Goal: Task Accomplishment & Management: Use online tool/utility

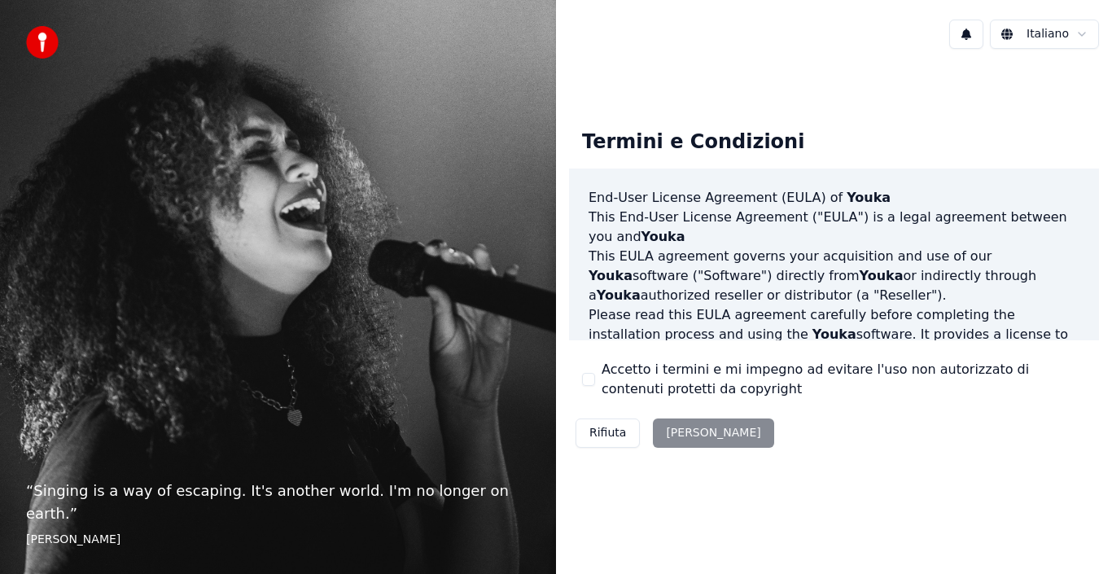
click at [588, 376] on button "Accetto i termini e mi impegno ad evitare l'uso non autorizzato di contenuti pr…" at bounding box center [588, 379] width 13 height 13
click at [698, 434] on button "[PERSON_NAME]" at bounding box center [713, 432] width 120 height 29
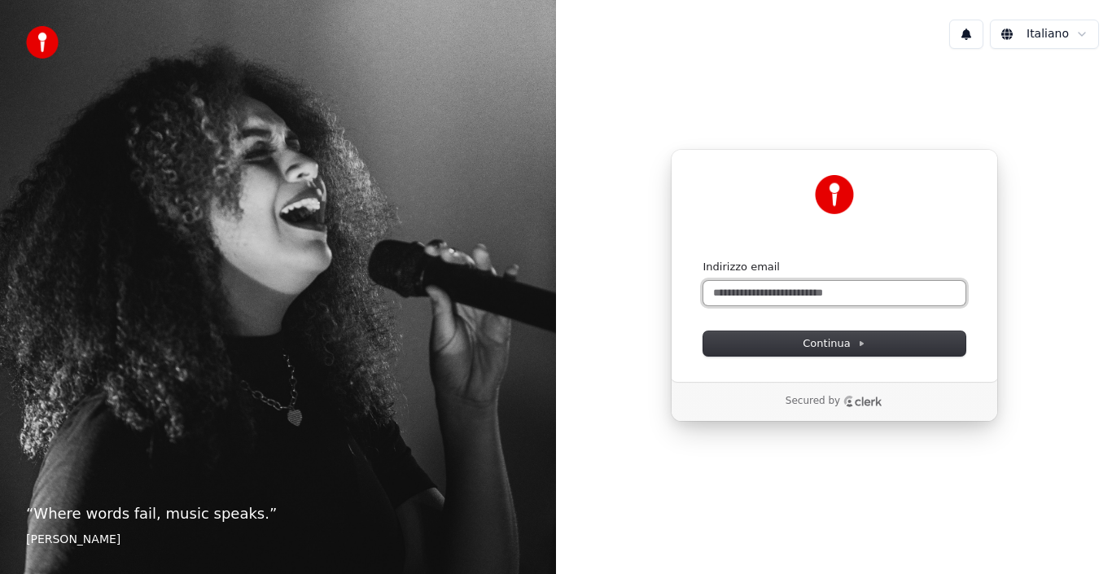
click at [750, 291] on input "Indirizzo email" at bounding box center [834, 293] width 262 height 24
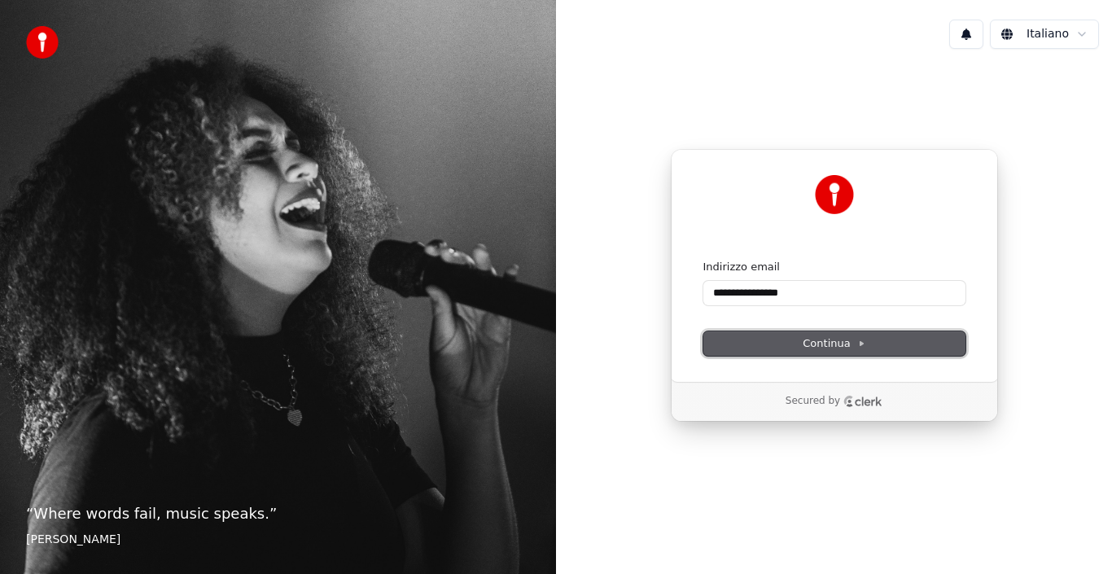
click at [794, 348] on button "Continua" at bounding box center [834, 343] width 262 height 24
type input "**********"
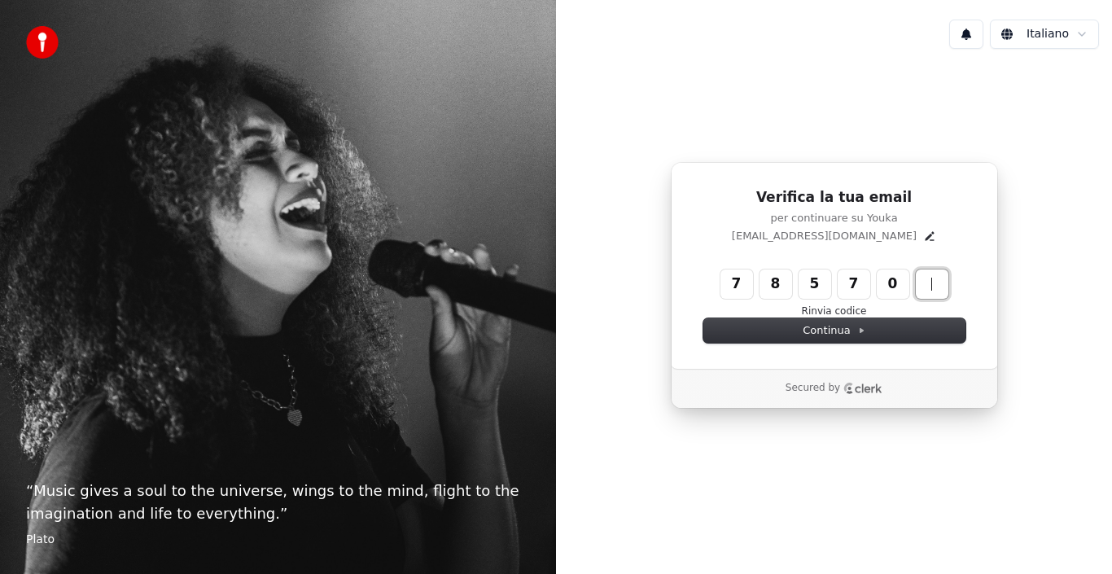
type input "******"
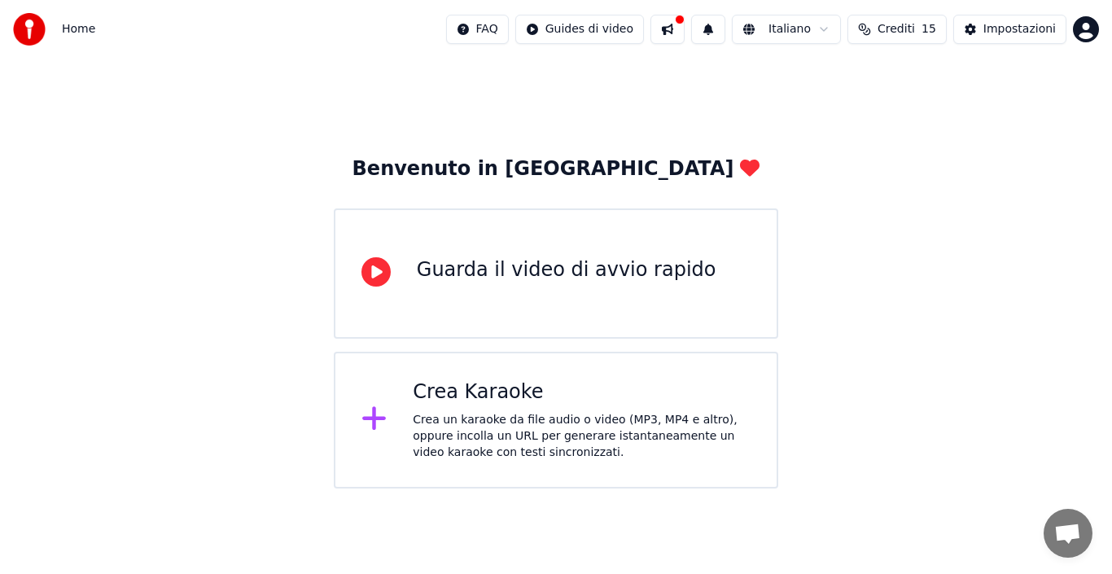
click at [505, 424] on div "Crea un karaoke da file audio o video (MP3, MP4 e altro), oppure incolla un URL…" at bounding box center [582, 436] width 338 height 49
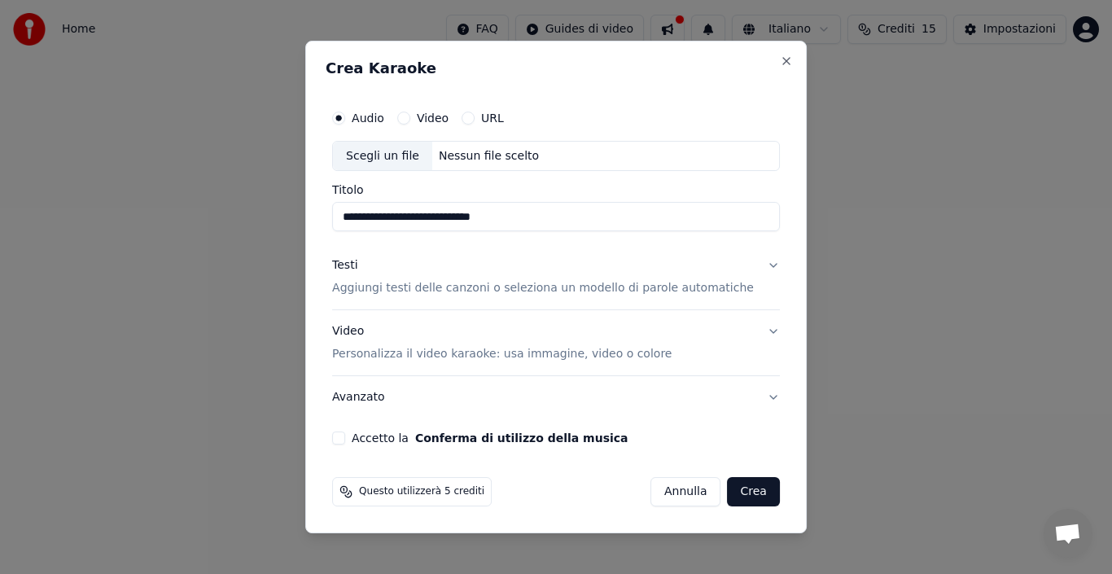
click at [427, 155] on div "Scegli un file" at bounding box center [382, 156] width 99 height 29
click at [527, 209] on input "**********" at bounding box center [556, 217] width 448 height 29
type input "**********"
click at [702, 290] on p "Aggiungi testi delle canzoni o seleziona un modello di parole automatiche" at bounding box center [543, 289] width 422 height 16
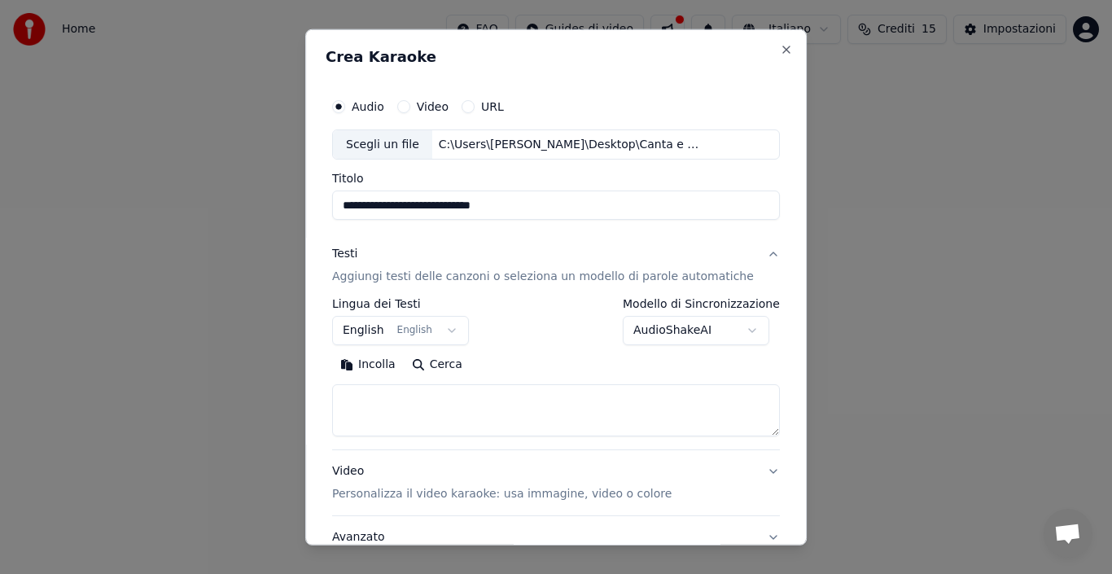
click at [454, 330] on button "English English" at bounding box center [400, 330] width 137 height 29
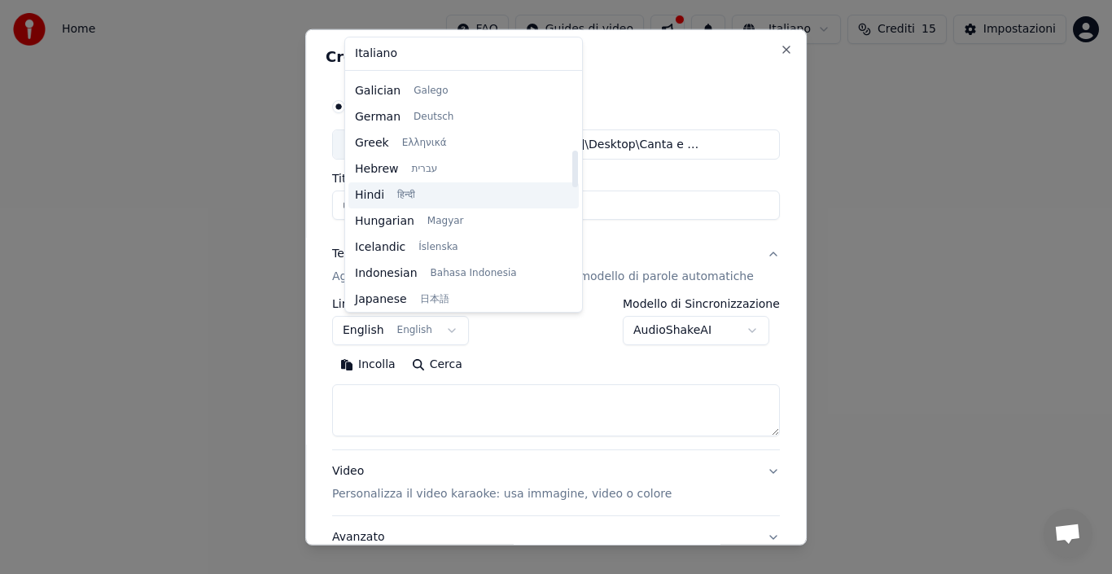
scroll to position [488, 0]
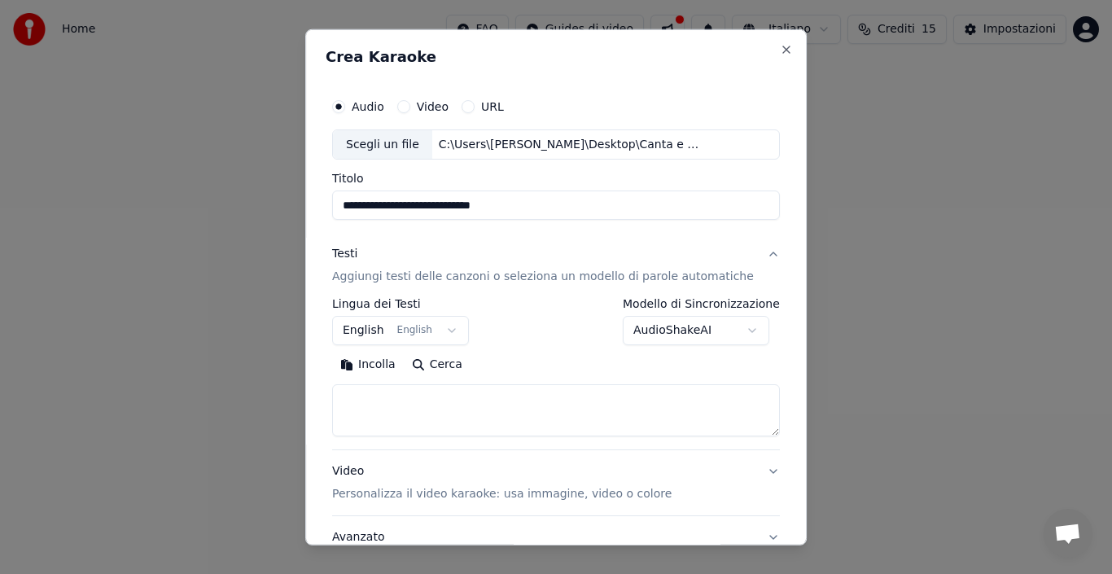
click at [488, 348] on body "**********" at bounding box center [556, 244] width 1112 height 488
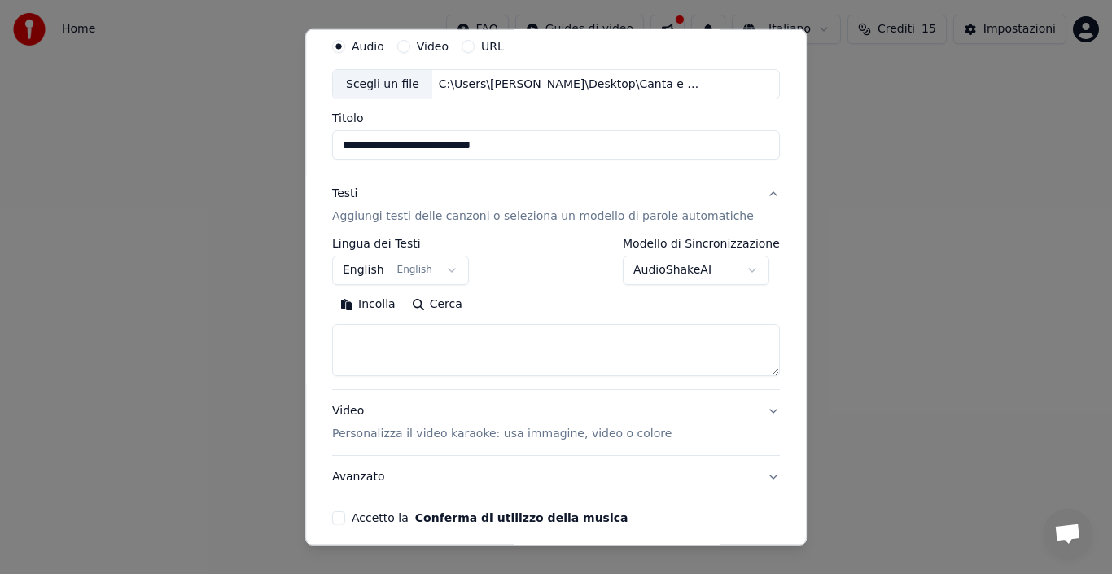
scroll to position [81, 0]
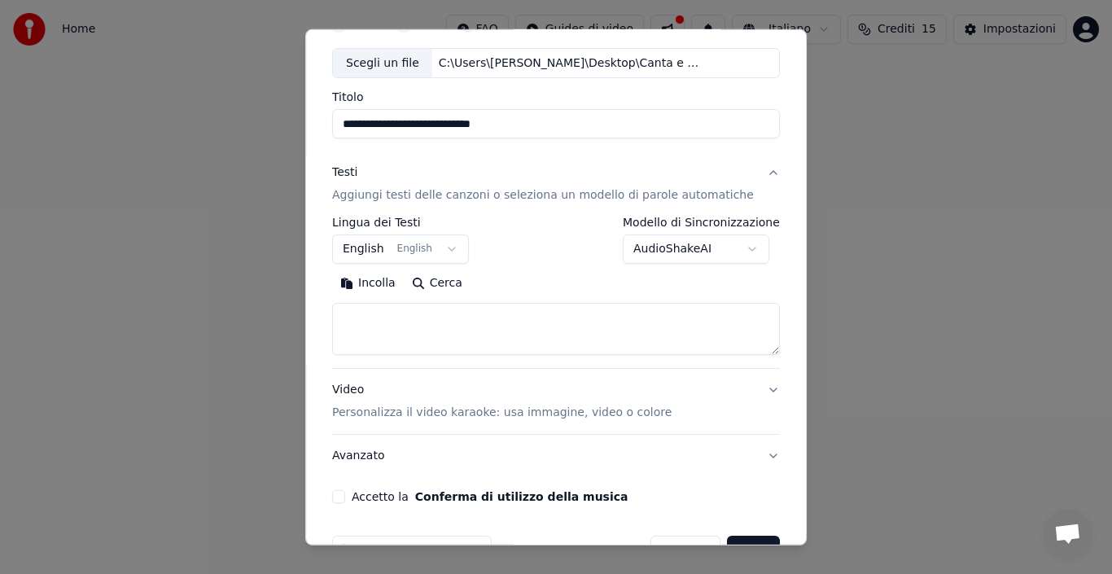
click at [370, 313] on textarea at bounding box center [556, 329] width 448 height 52
paste textarea "**********"
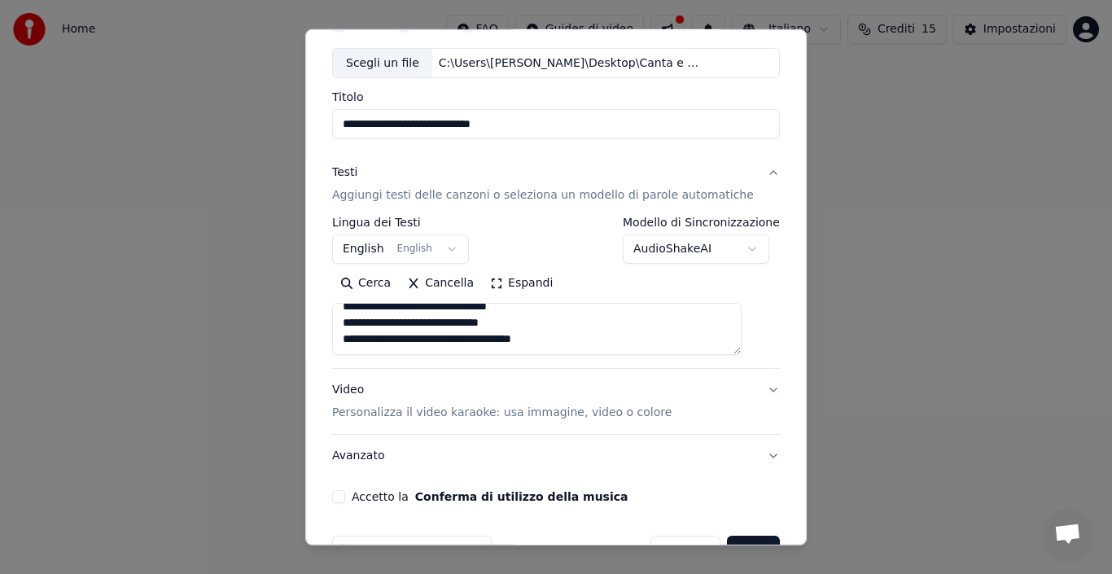
scroll to position [370, 0]
type textarea "**********"
click at [345, 497] on button "Accetto la Conferma di utilizzo della musica" at bounding box center [338, 496] width 13 height 13
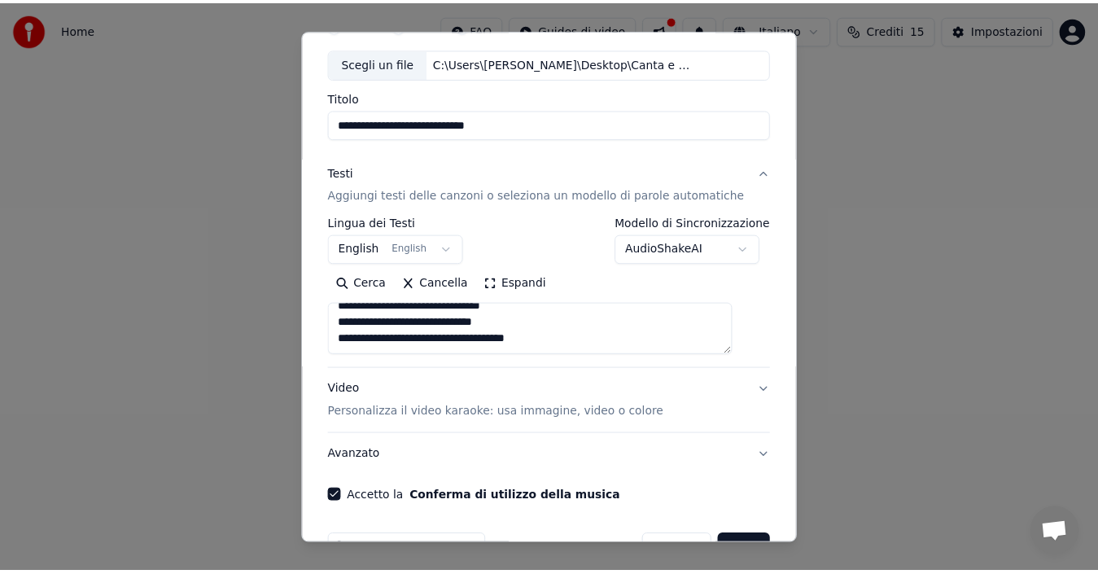
scroll to position [128, 0]
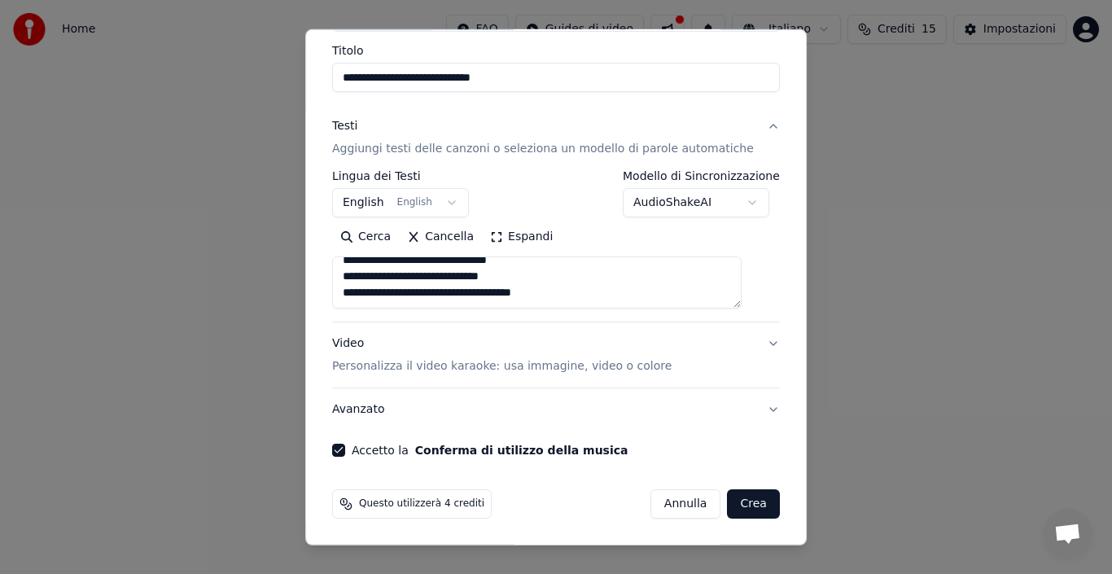
click at [729, 501] on button "Crea" at bounding box center [754, 503] width 52 height 29
select select "**"
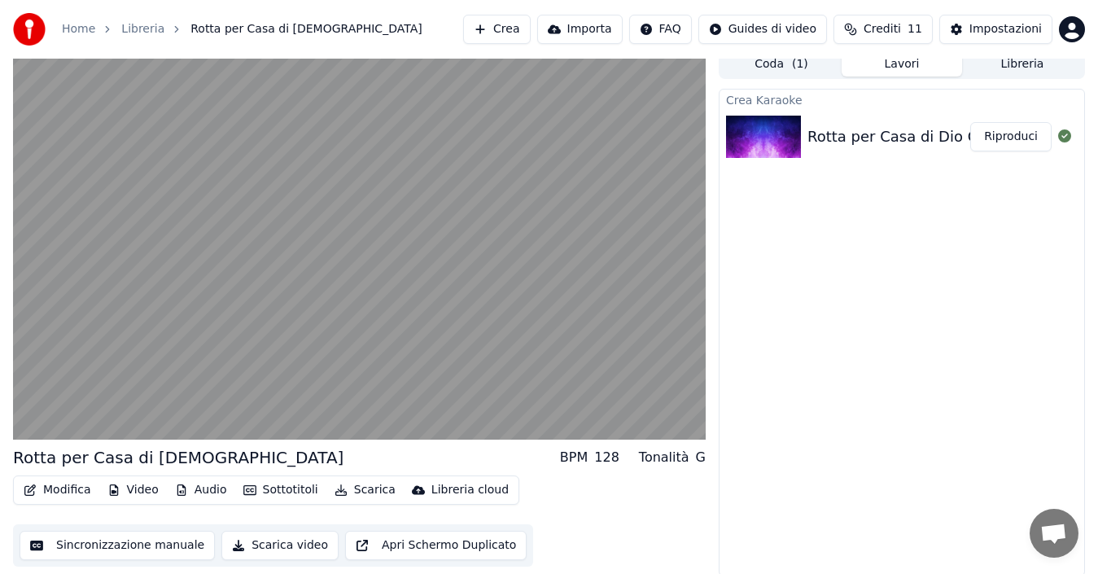
scroll to position [11, 0]
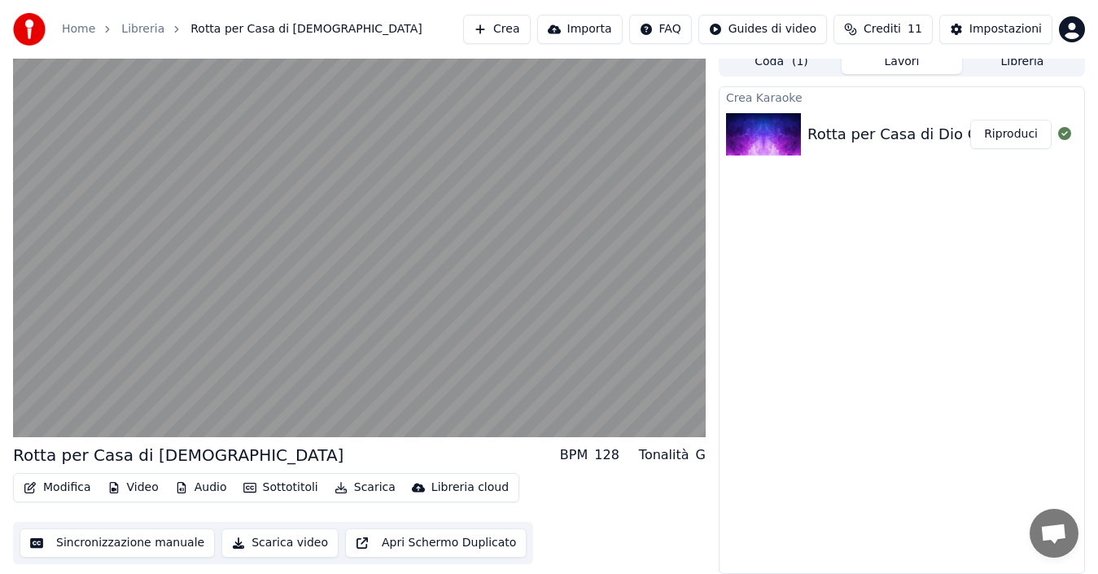
click at [135, 545] on button "Sincronizzazione manuale" at bounding box center [117, 542] width 195 height 29
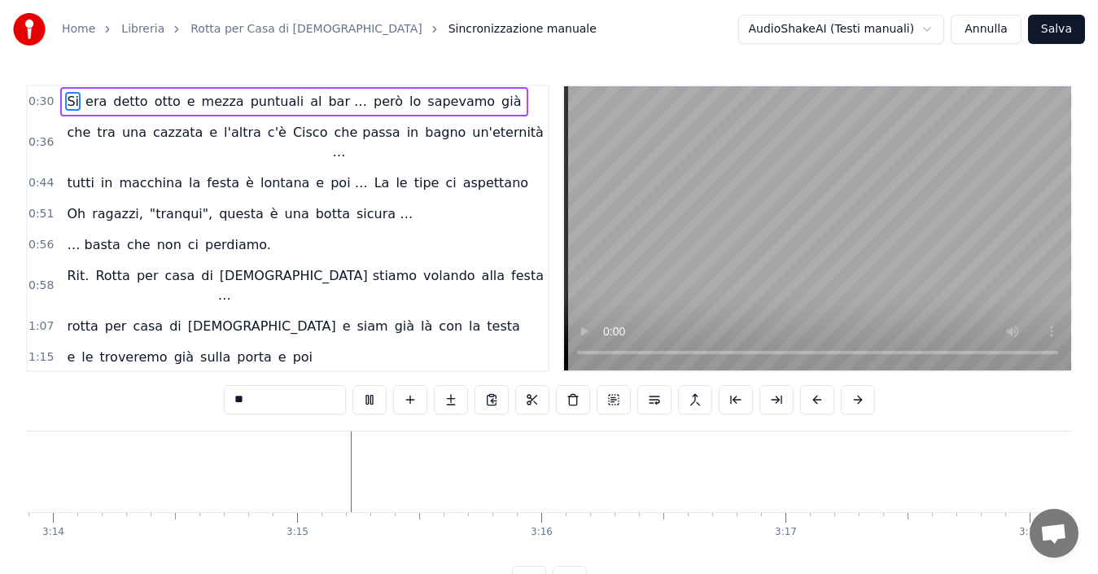
scroll to position [0, 47458]
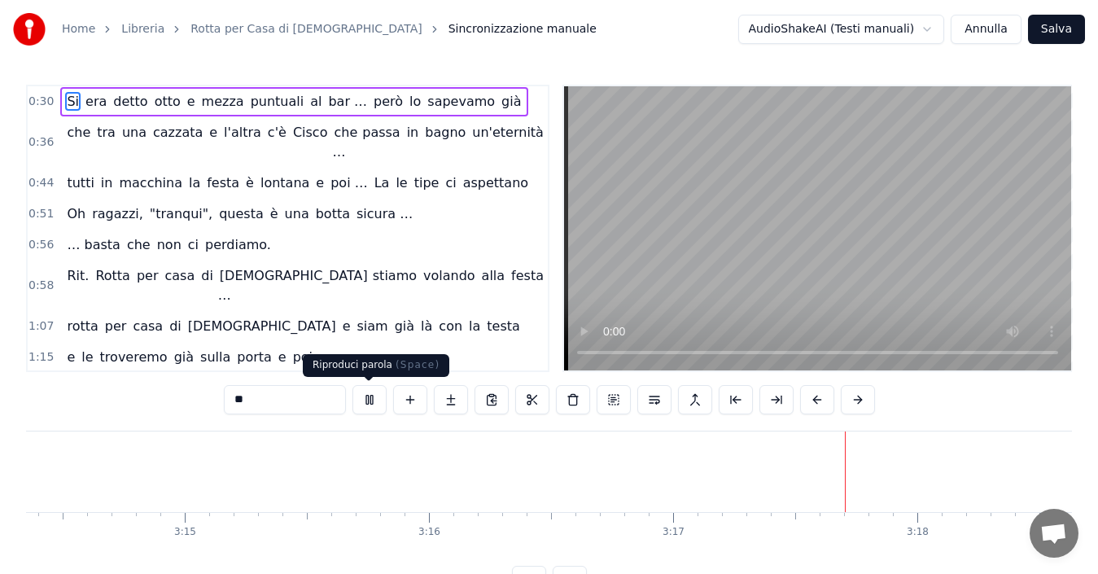
click at [371, 401] on button at bounding box center [369, 399] width 34 height 29
click at [978, 24] on button "Annulla" at bounding box center [986, 29] width 71 height 29
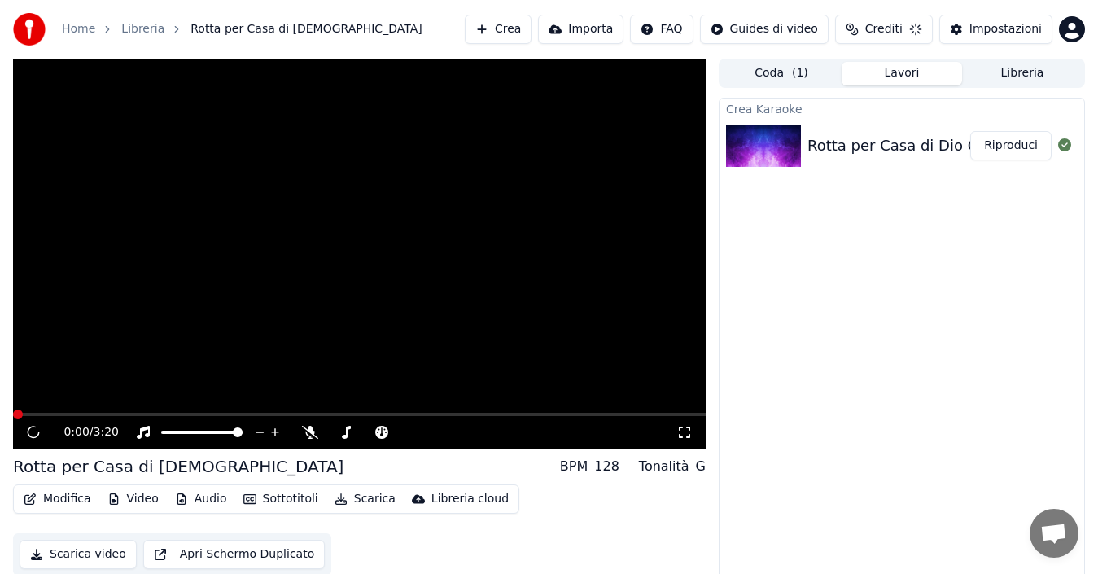
scroll to position [11, 0]
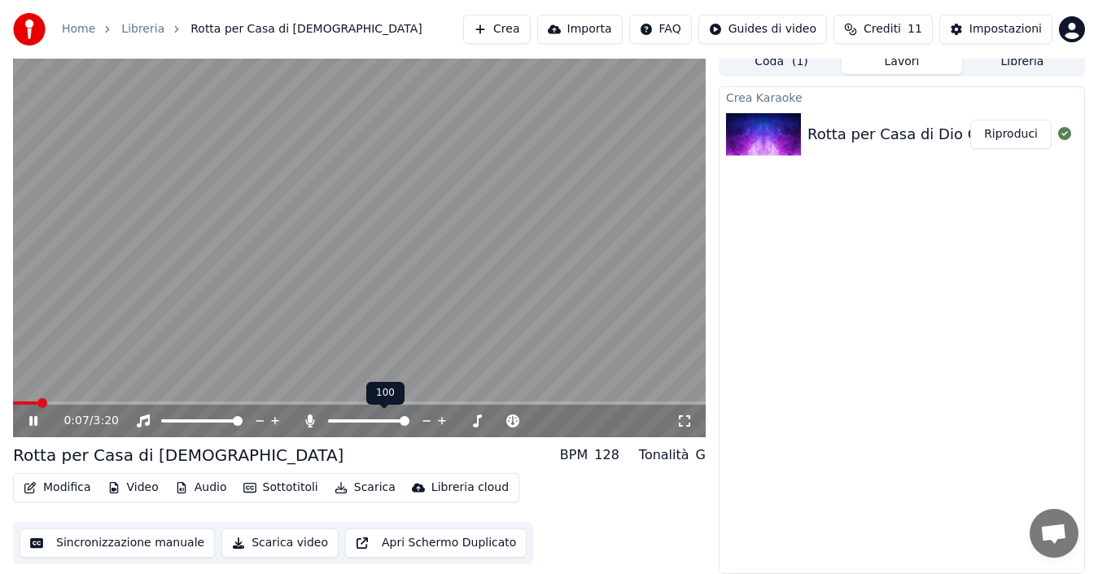
click at [409, 421] on span at bounding box center [405, 421] width 10 height 10
click at [328, 422] on span at bounding box center [333, 421] width 10 height 10
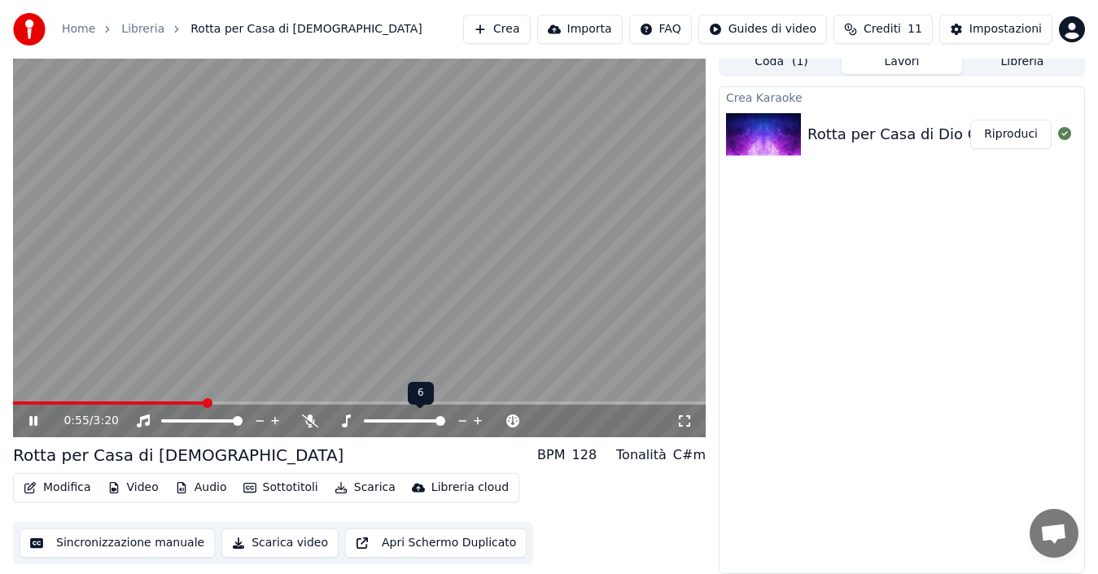
click at [445, 423] on span at bounding box center [440, 421] width 10 height 10
click at [405, 420] on span at bounding box center [405, 421] width 10 height 10
click at [34, 420] on icon at bounding box center [44, 420] width 37 height 13
click at [70, 489] on button "Modifica" at bounding box center [57, 487] width 81 height 23
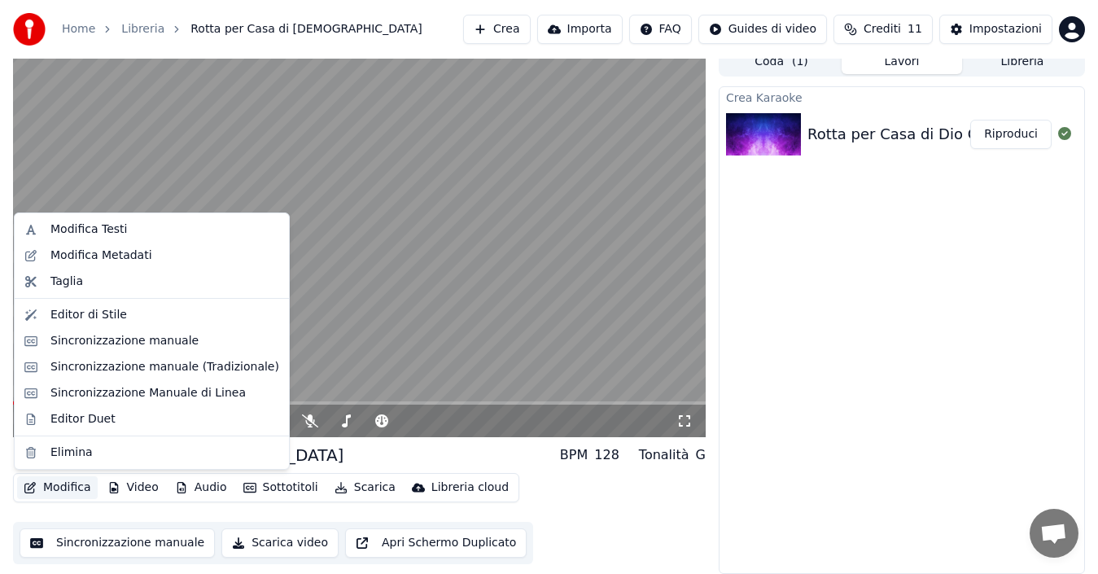
click at [69, 489] on button "Modifica" at bounding box center [57, 487] width 81 height 23
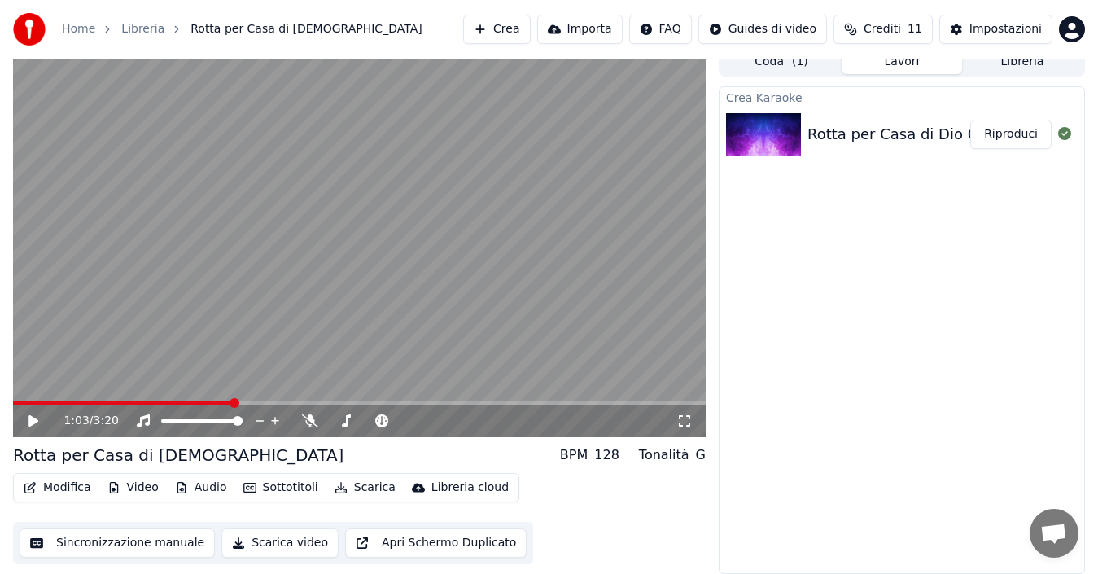
click at [199, 489] on button "Audio" at bounding box center [200, 487] width 65 height 23
click at [31, 420] on icon at bounding box center [33, 420] width 10 height 11
click at [406, 426] on span at bounding box center [402, 421] width 10 height 10
click at [328, 422] on span at bounding box center [333, 421] width 10 height 10
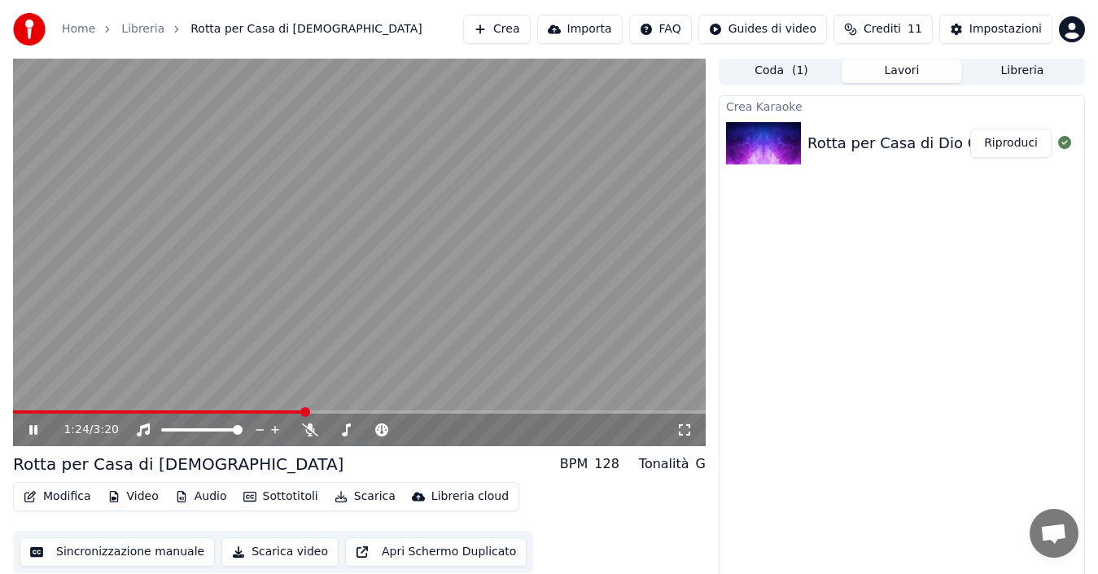
scroll to position [0, 0]
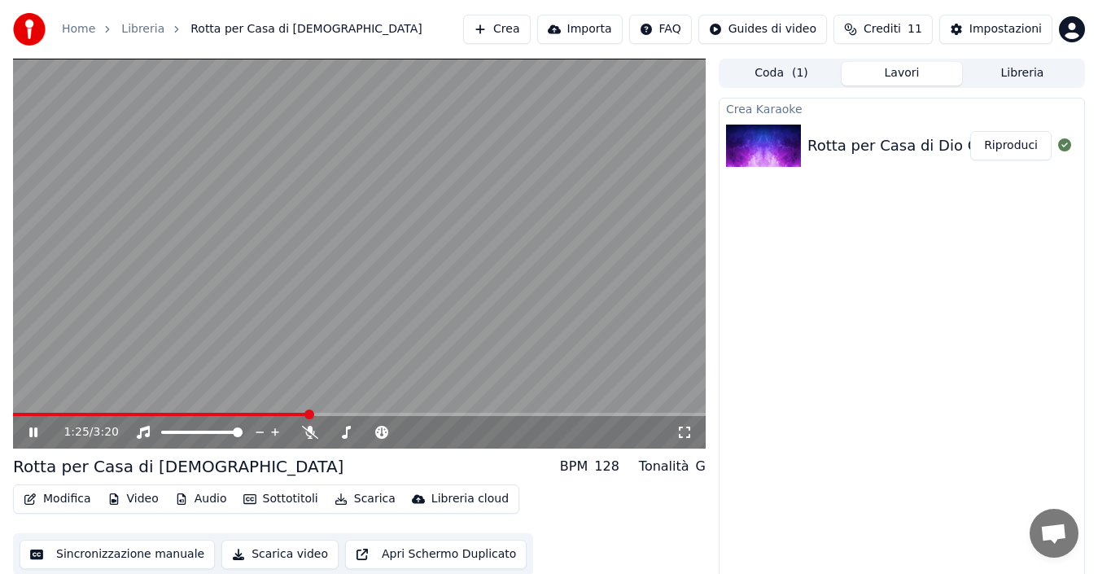
click at [592, 30] on button "Importa" at bounding box center [579, 29] width 85 height 29
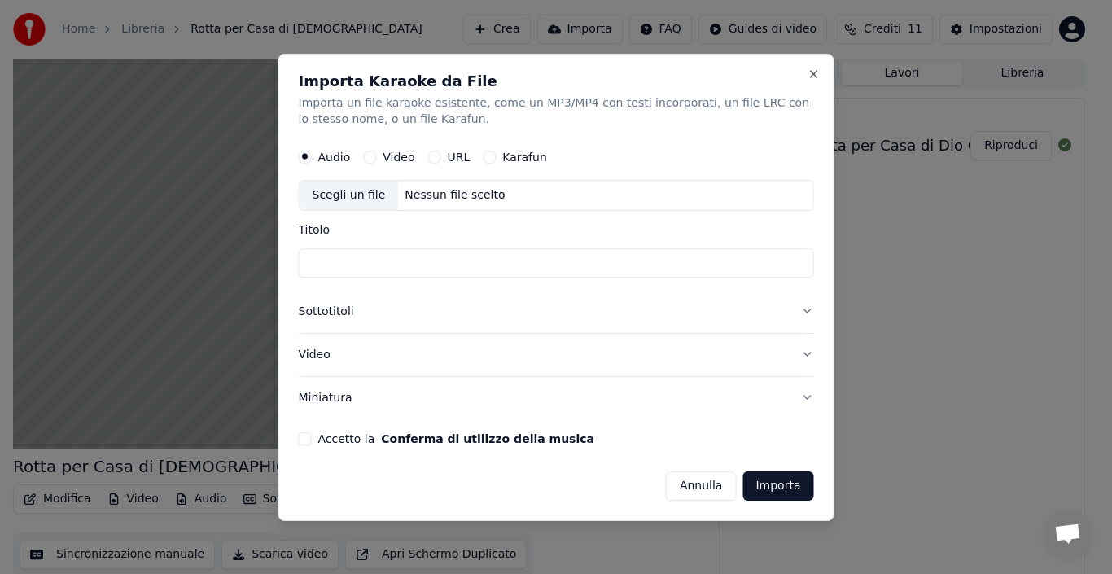
click at [700, 482] on button "Annulla" at bounding box center [701, 484] width 71 height 29
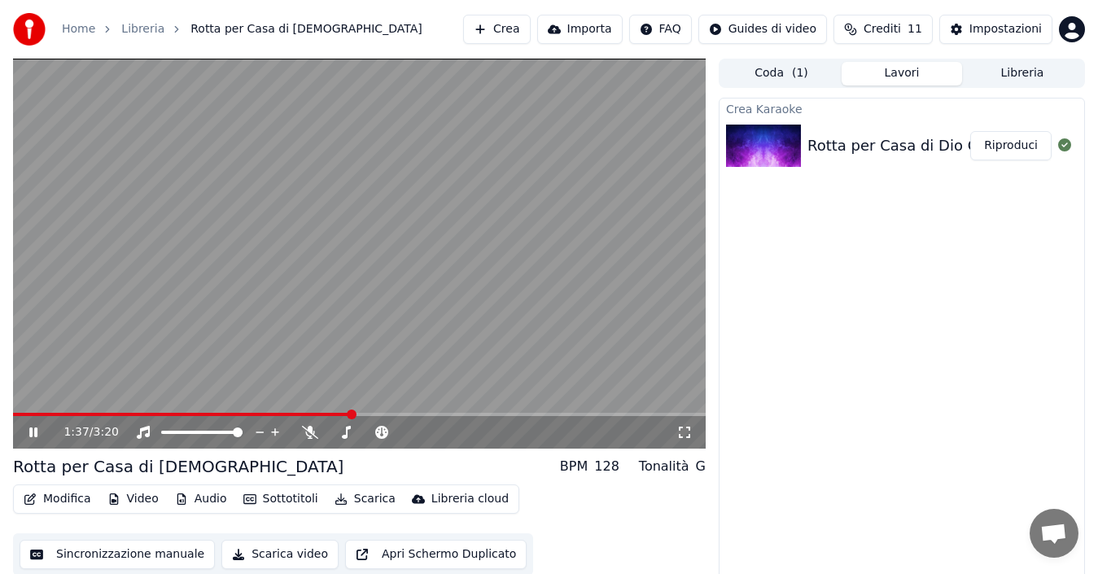
click at [991, 143] on button "Riproduci" at bounding box center [1010, 145] width 81 height 29
click at [101, 413] on span at bounding box center [359, 414] width 693 height 3
click at [121, 413] on span at bounding box center [359, 414] width 693 height 3
click at [328, 431] on span at bounding box center [333, 432] width 10 height 10
click at [161, 433] on span at bounding box center [166, 432] width 10 height 10
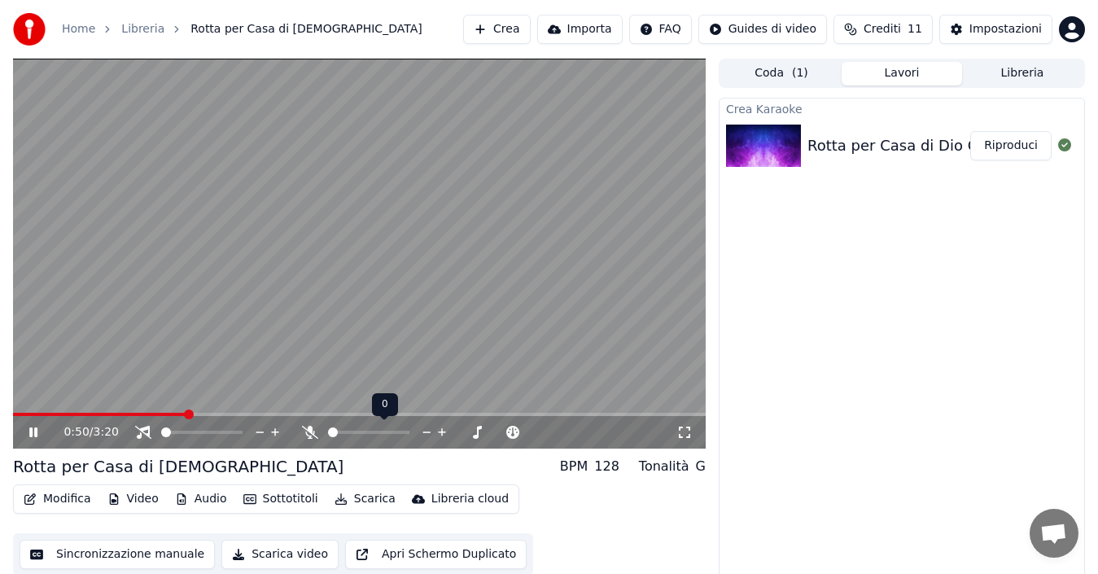
click at [328, 434] on span at bounding box center [333, 432] width 10 height 10
click at [243, 431] on span at bounding box center [238, 432] width 10 height 10
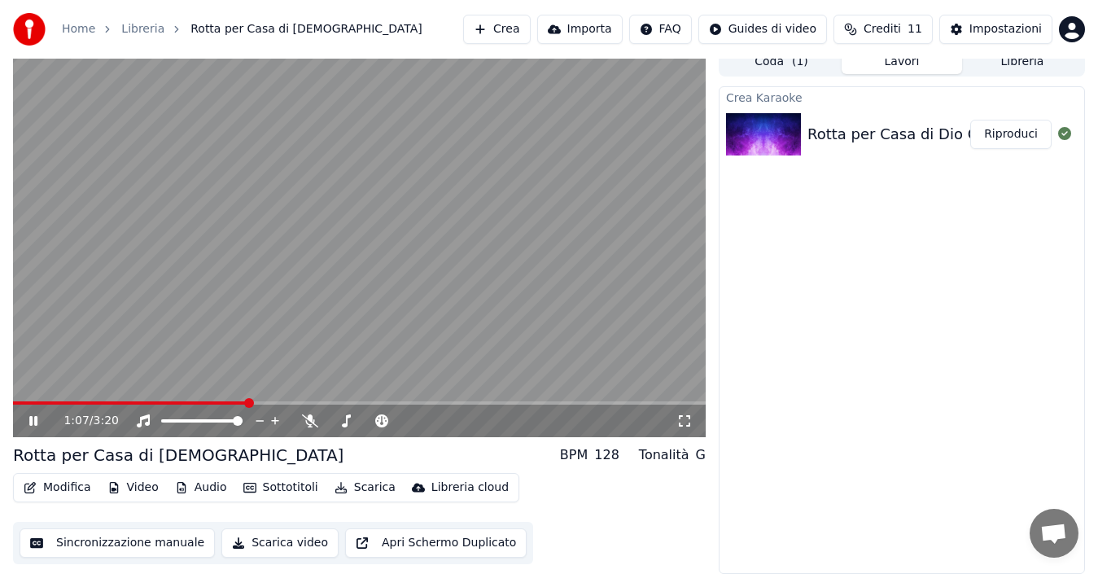
click at [37, 420] on icon at bounding box center [33, 421] width 8 height 10
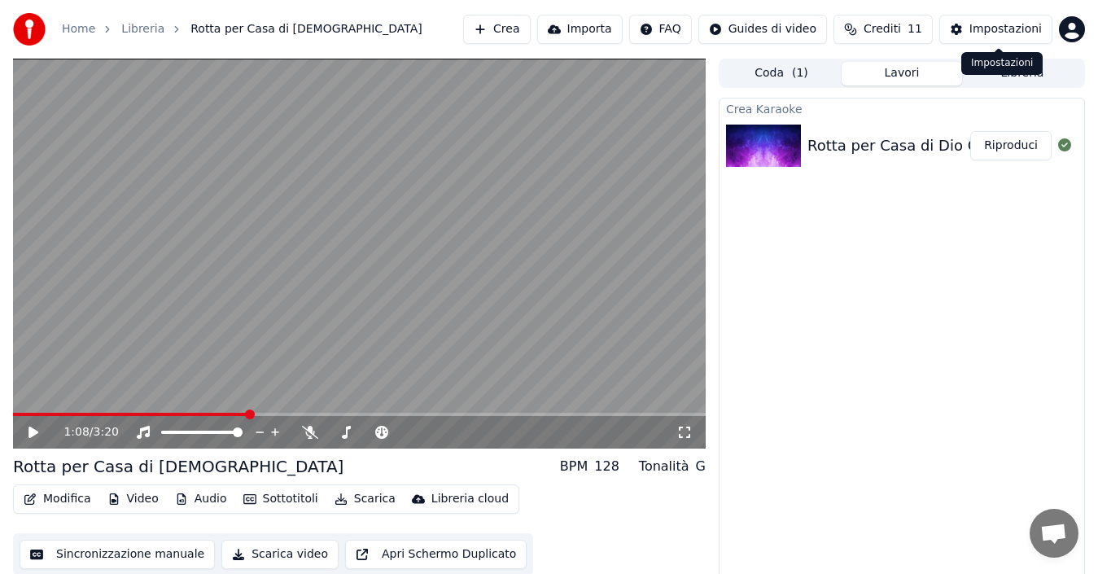
click at [988, 31] on div "Impostazioni" at bounding box center [1005, 29] width 72 height 16
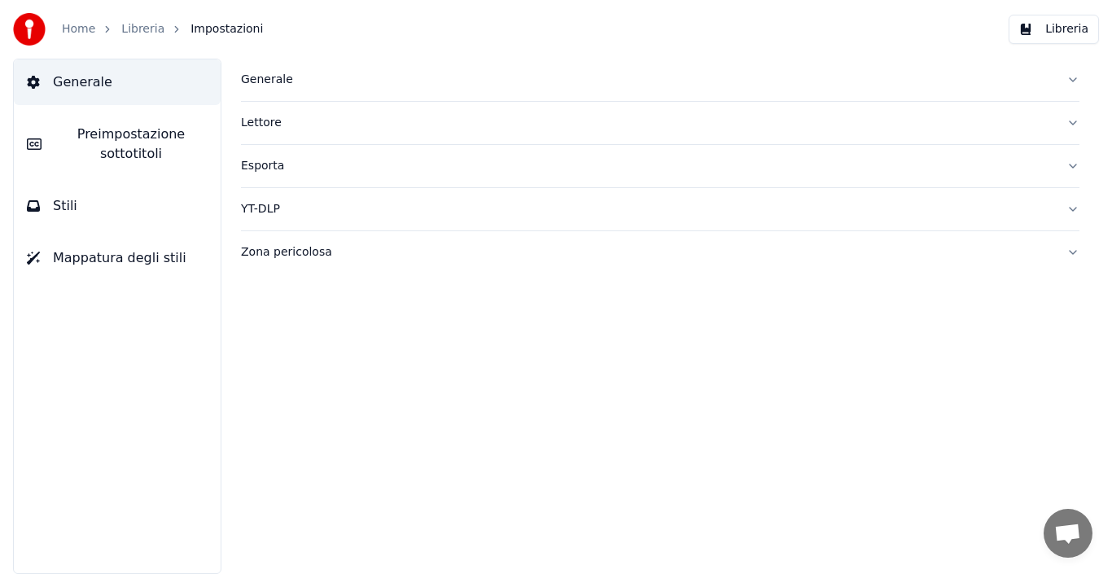
click at [1072, 77] on button "Generale" at bounding box center [660, 80] width 838 height 42
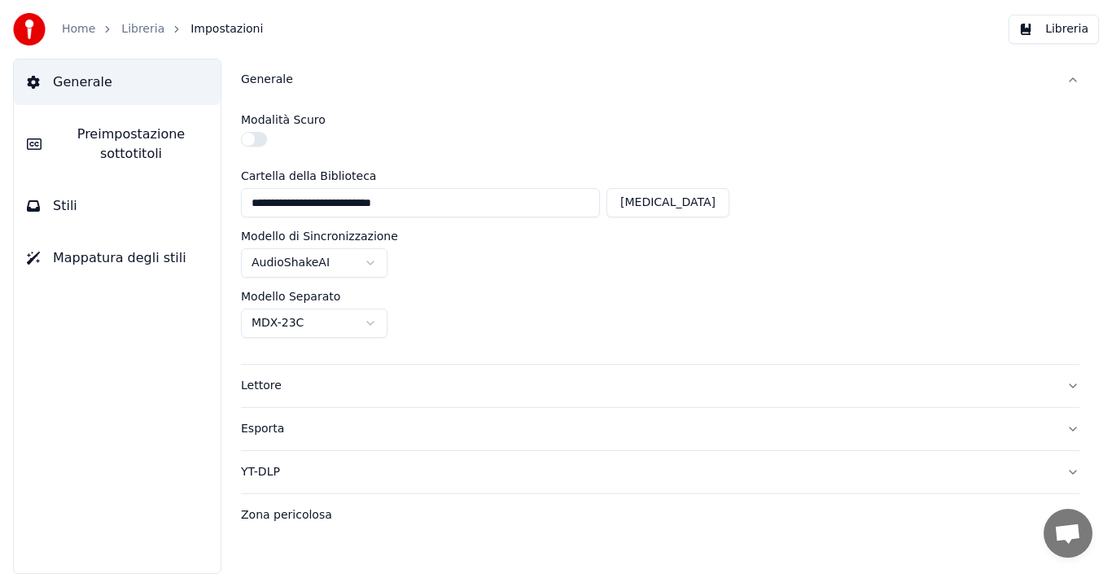
click at [365, 326] on html "**********" at bounding box center [556, 287] width 1112 height 574
click at [82, 84] on span "Generale" at bounding box center [82, 82] width 59 height 20
click at [145, 29] on link "Libreria" at bounding box center [142, 29] width 43 height 16
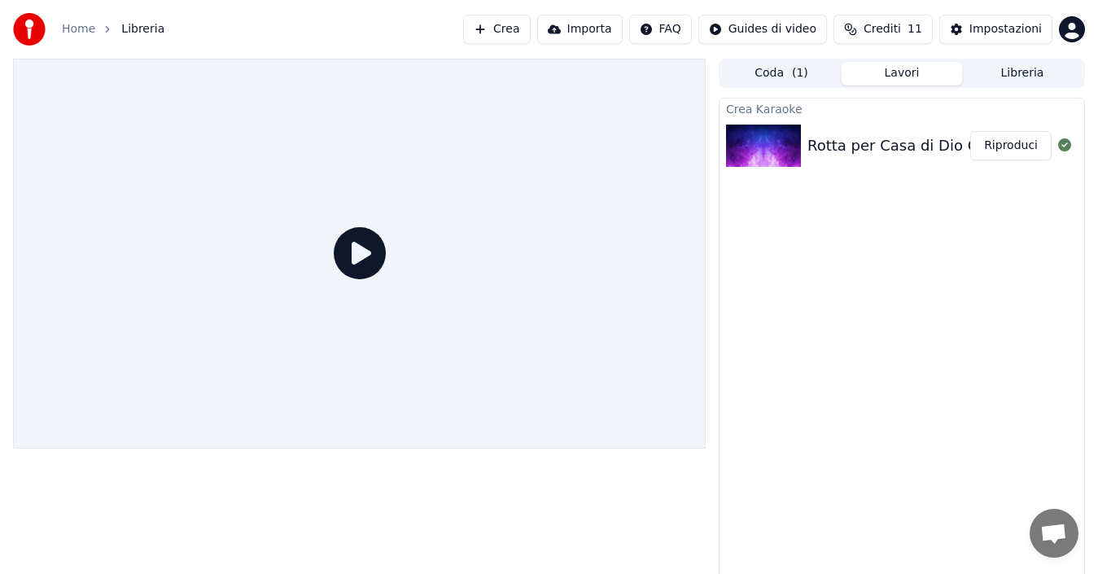
click at [353, 255] on icon at bounding box center [360, 253] width 52 height 52
click at [869, 251] on div "Crea Karaoke Rotta per Casa di Dio CBR+testo Riproduci" at bounding box center [902, 342] width 366 height 488
click at [352, 258] on icon at bounding box center [360, 253] width 52 height 52
click at [1006, 151] on button "Riproduci" at bounding box center [1010, 145] width 81 height 29
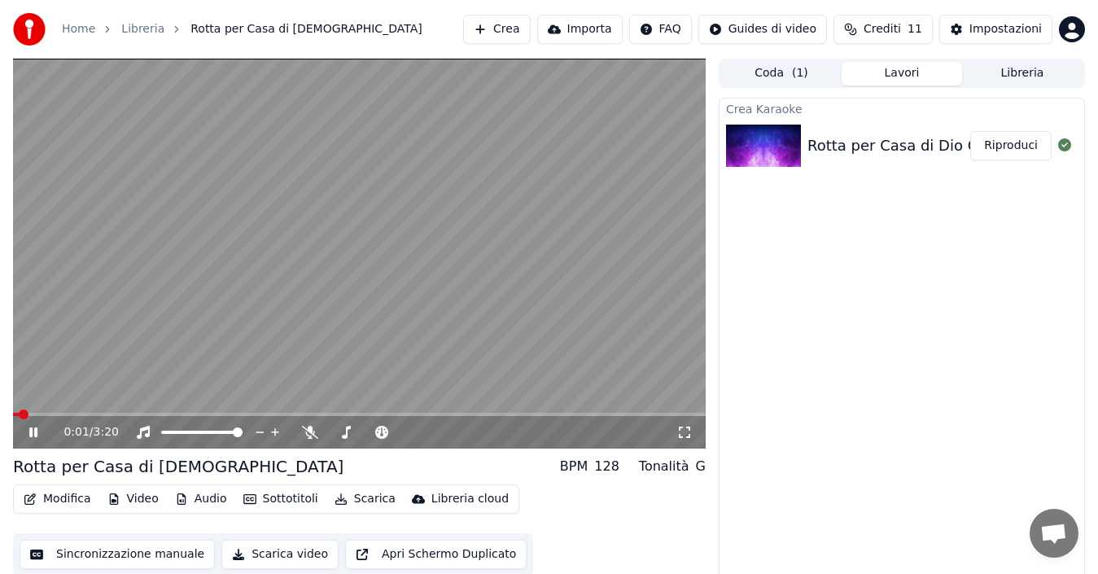
click at [175, 414] on span at bounding box center [359, 414] width 693 height 3
click at [196, 414] on span at bounding box center [359, 414] width 693 height 3
click at [212, 414] on span at bounding box center [359, 414] width 693 height 3
click at [328, 430] on span at bounding box center [333, 432] width 10 height 10
click at [328, 431] on span at bounding box center [333, 432] width 10 height 10
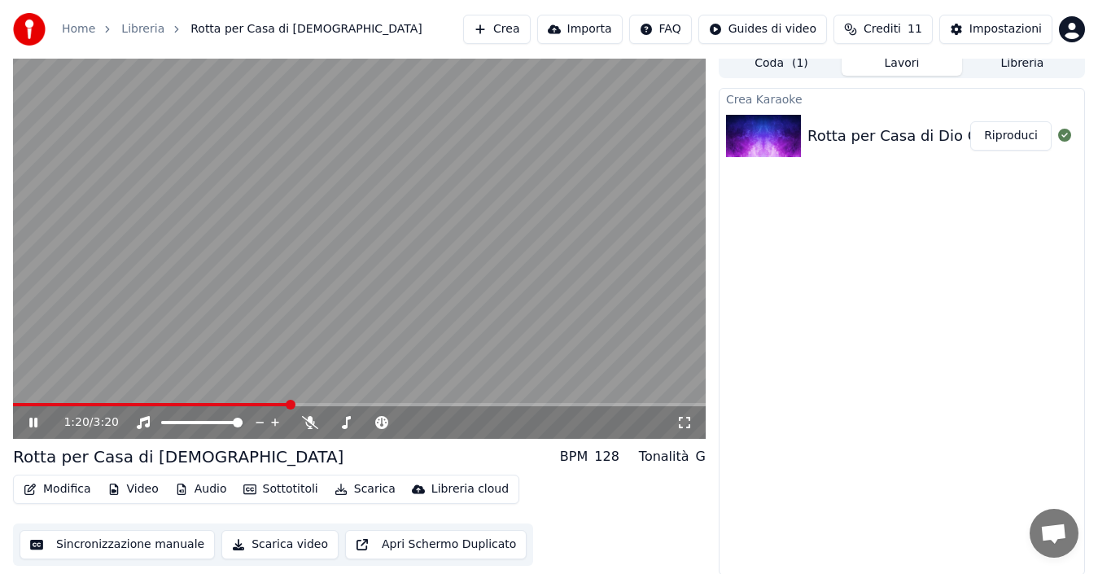
scroll to position [11, 0]
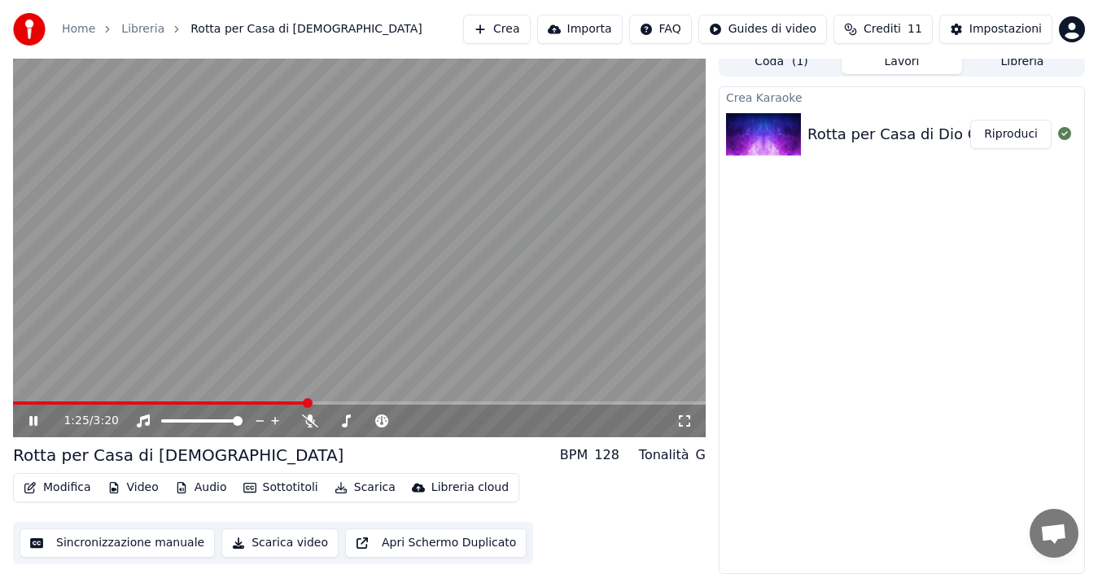
click at [773, 61] on button "Coda ( 1 )" at bounding box center [781, 62] width 120 height 24
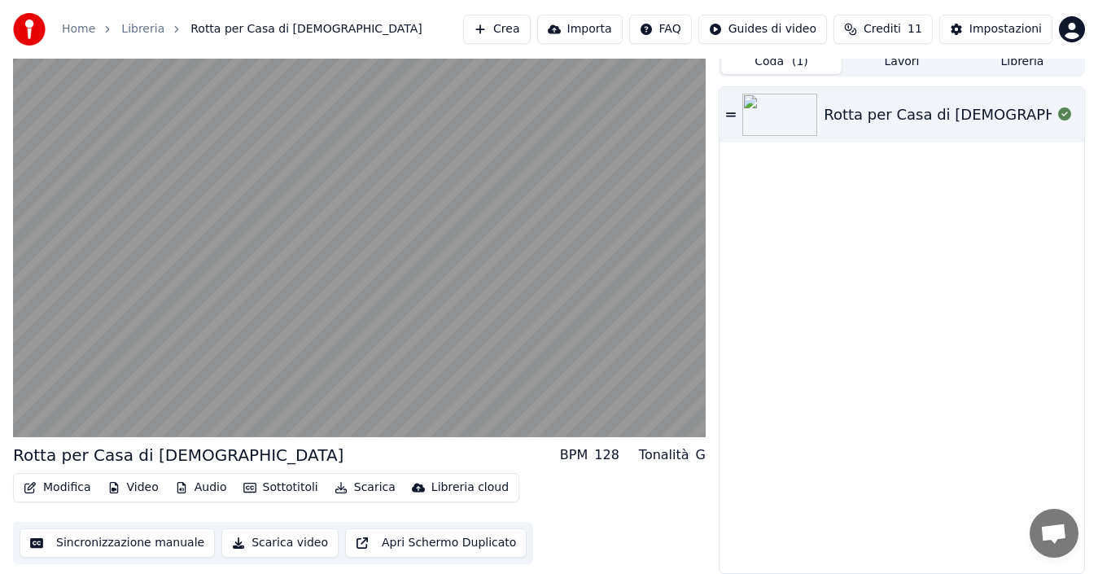
click at [890, 63] on button "Lavori" at bounding box center [902, 62] width 120 height 24
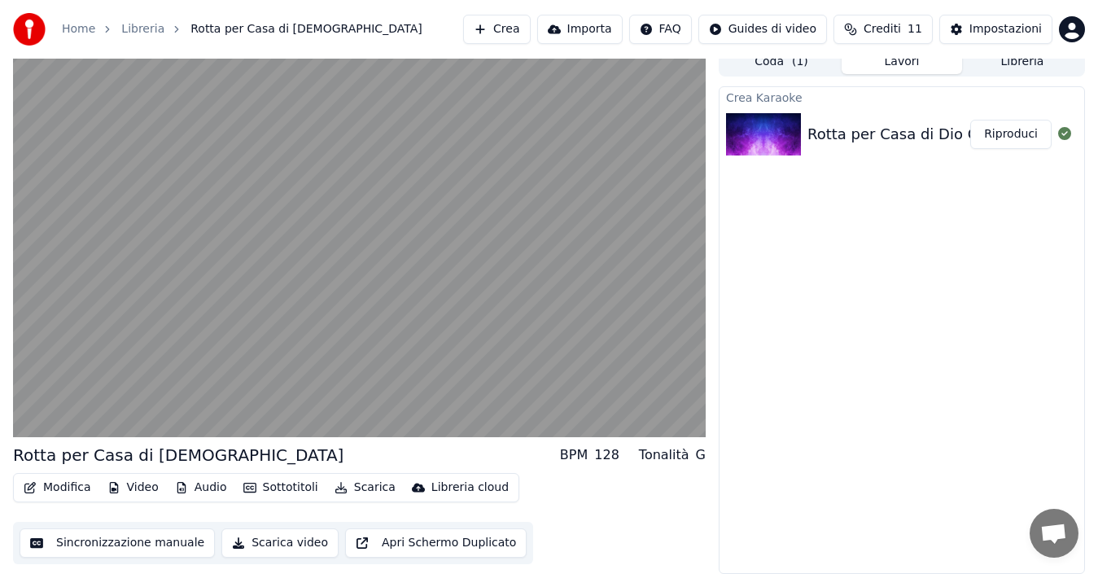
click at [767, 68] on button "Coda ( 1 )" at bounding box center [781, 62] width 120 height 24
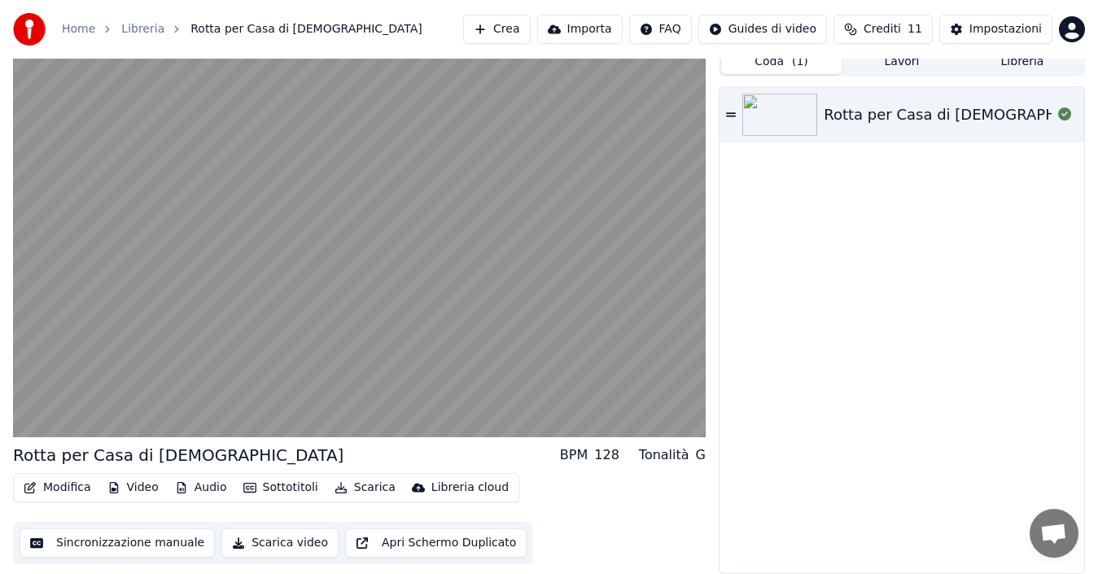
click at [852, 116] on div "Rotta per Casa di Dio" at bounding box center [973, 114] width 298 height 23
click at [899, 63] on button "Lavori" at bounding box center [902, 62] width 120 height 24
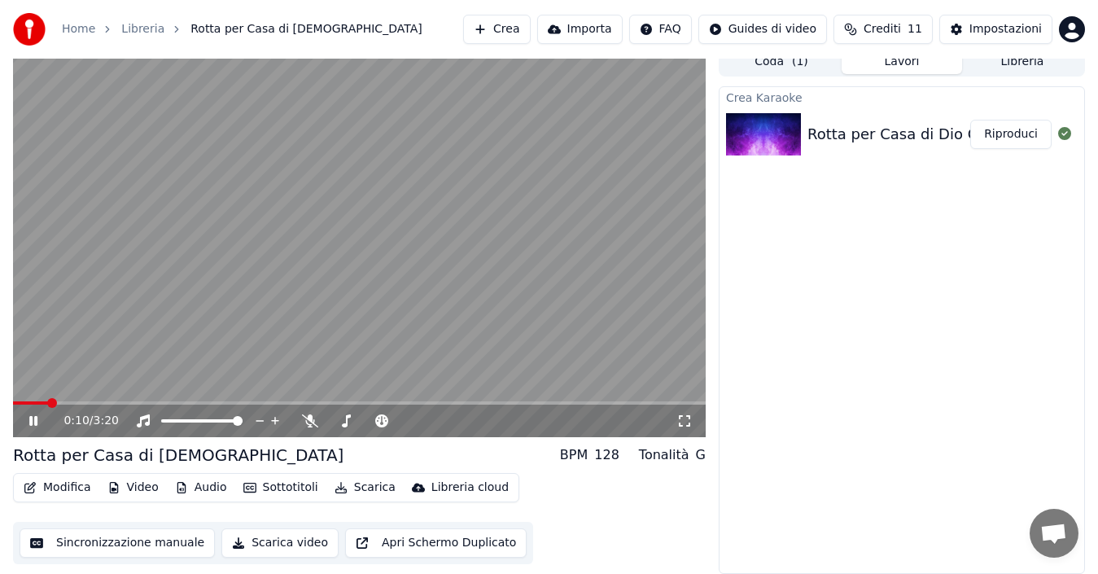
click at [35, 424] on icon at bounding box center [33, 421] width 8 height 10
click at [596, 34] on button "Importa" at bounding box center [579, 29] width 85 height 29
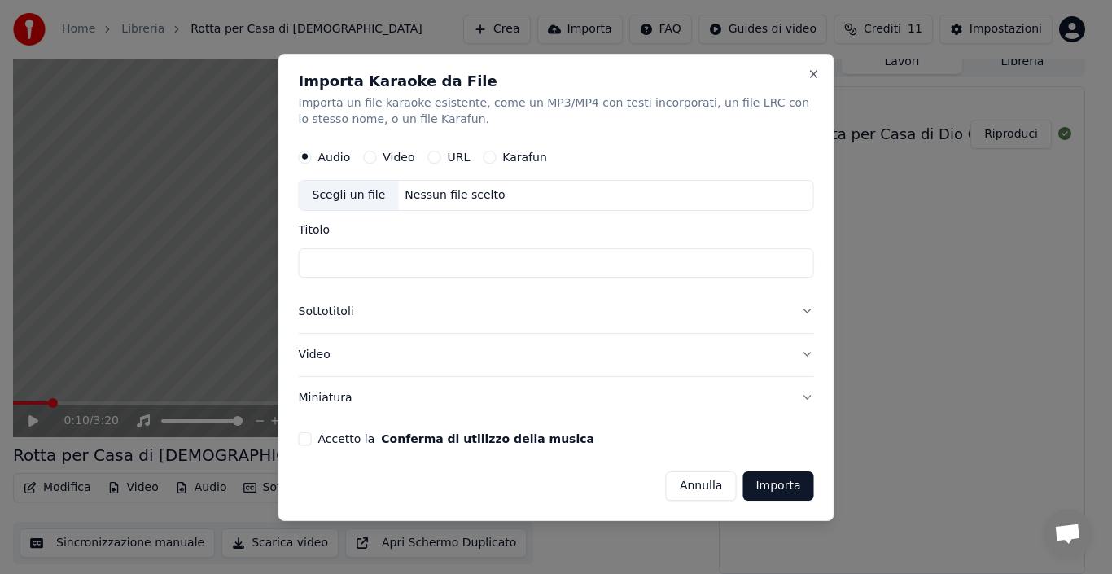
click at [370, 199] on div "Scegli un file" at bounding box center [349, 195] width 99 height 29
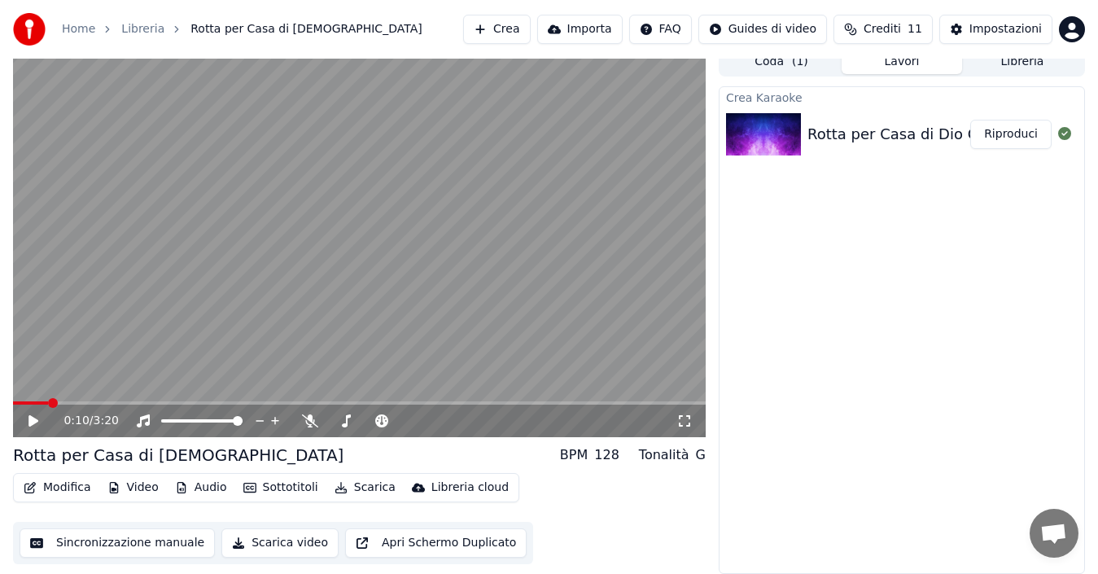
click at [846, 232] on div "Crea Karaoke Rotta per Casa di Dio CBR+testo Riproduci" at bounding box center [902, 330] width 366 height 488
click at [1065, 133] on icon at bounding box center [1064, 133] width 13 height 13
click at [825, 132] on div "Rotta per Casa di Dio CBR+testo" at bounding box center [927, 134] width 240 height 23
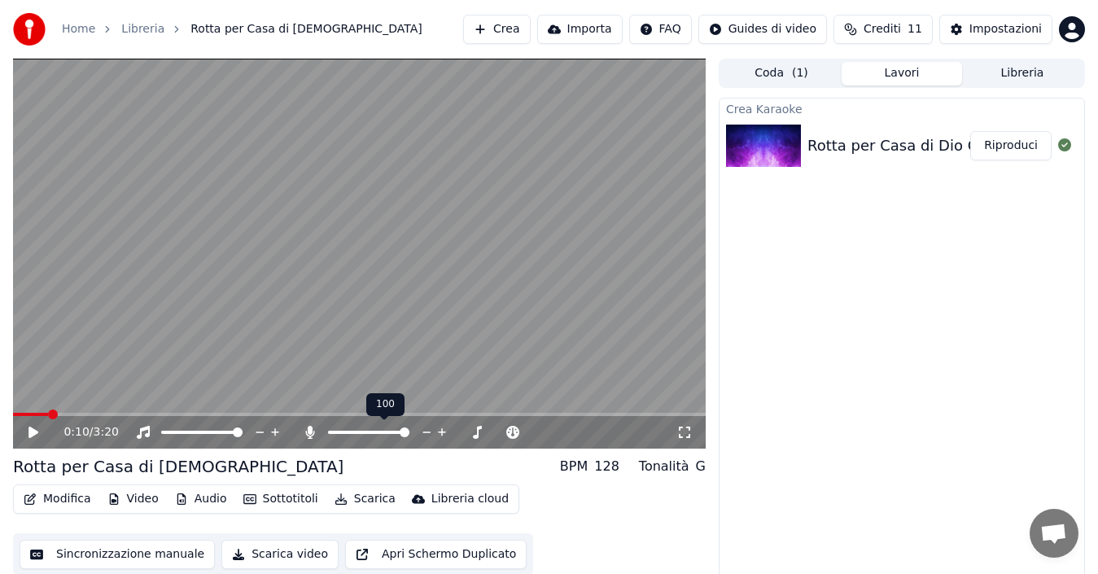
click at [409, 434] on span at bounding box center [405, 432] width 10 height 10
click at [271, 557] on button "Scarica video" at bounding box center [279, 554] width 117 height 29
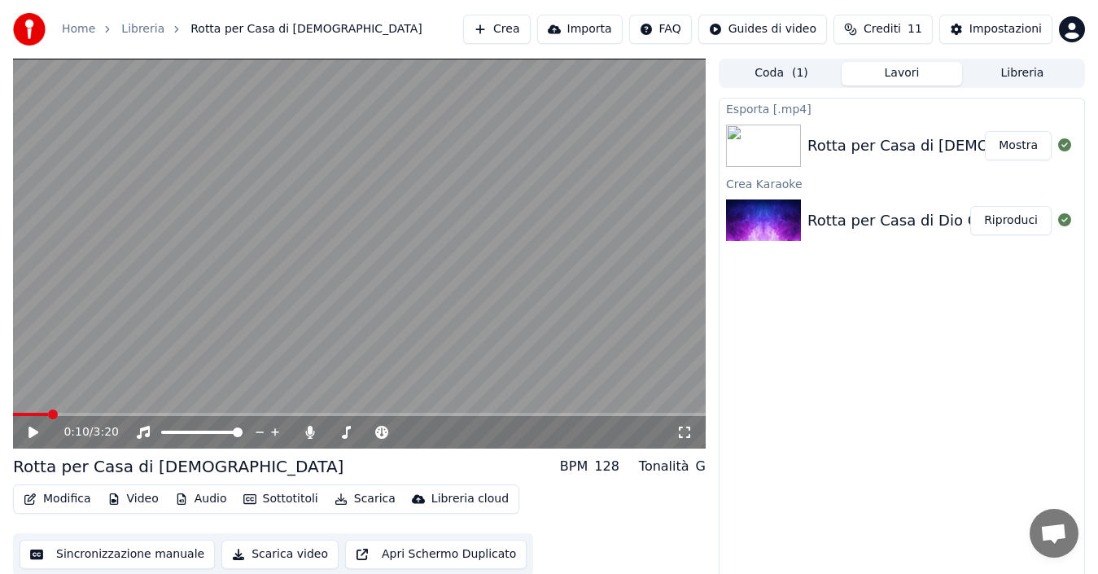
click at [1006, 147] on button "Mostra" at bounding box center [1018, 145] width 67 height 29
click at [1023, 154] on button "Mostra" at bounding box center [1018, 145] width 67 height 29
click at [839, 335] on div "Esporta [.mp4] Rotta per Casa di Dio Mostra Crea Karaoke Rotta per Casa di Dio …" at bounding box center [902, 342] width 366 height 488
click at [749, 108] on div "Esporta [.mp4]" at bounding box center [902, 108] width 365 height 20
click at [1031, 144] on button "Mostra" at bounding box center [1018, 145] width 67 height 29
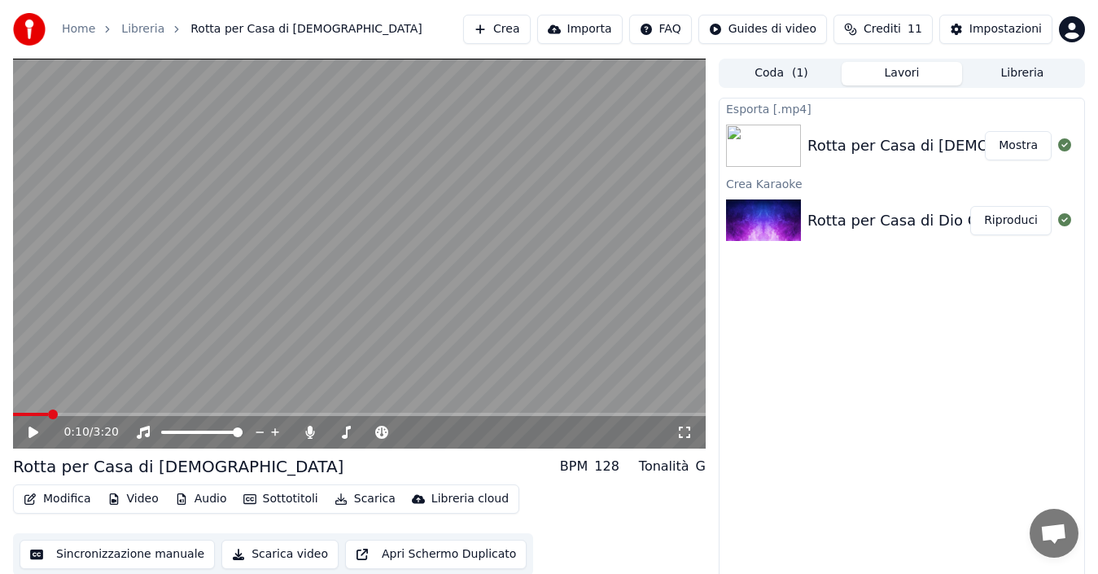
click at [134, 497] on button "Video" at bounding box center [133, 499] width 64 height 23
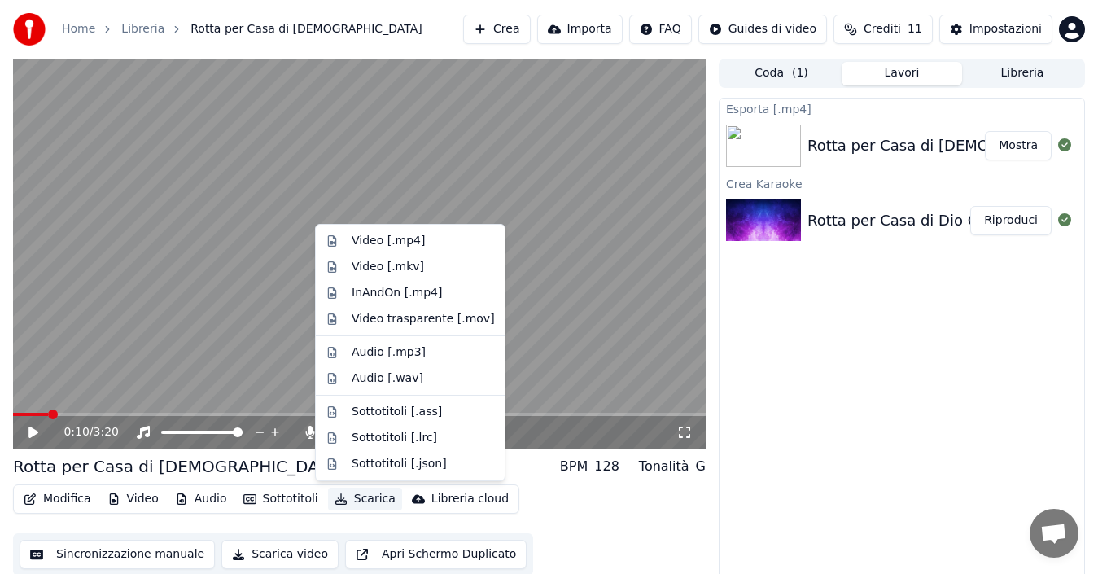
click at [351, 501] on button "Scarica" at bounding box center [365, 499] width 74 height 23
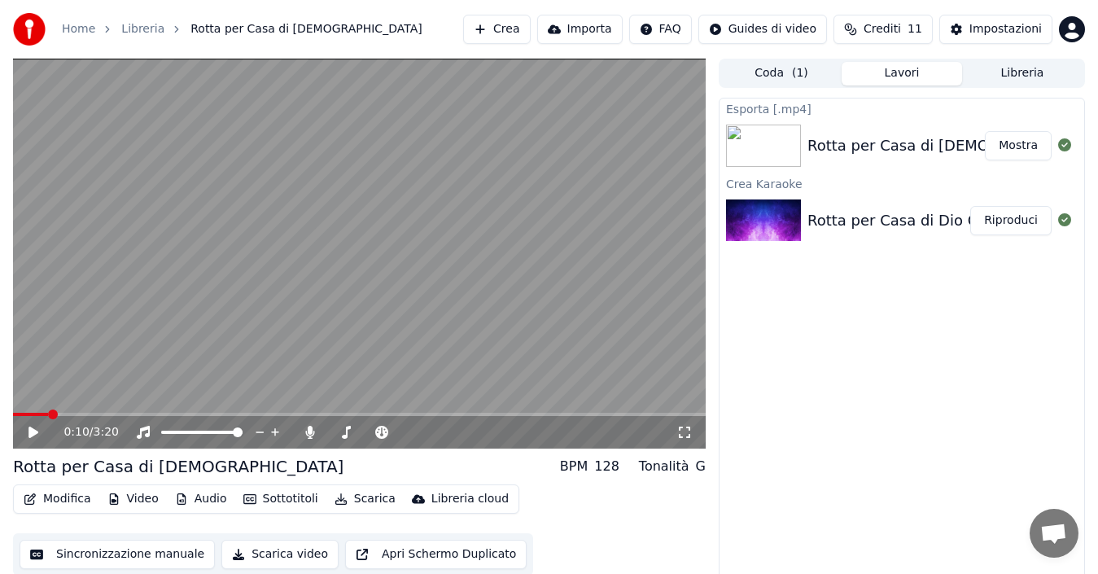
click at [351, 501] on button "Scarica" at bounding box center [365, 499] width 74 height 23
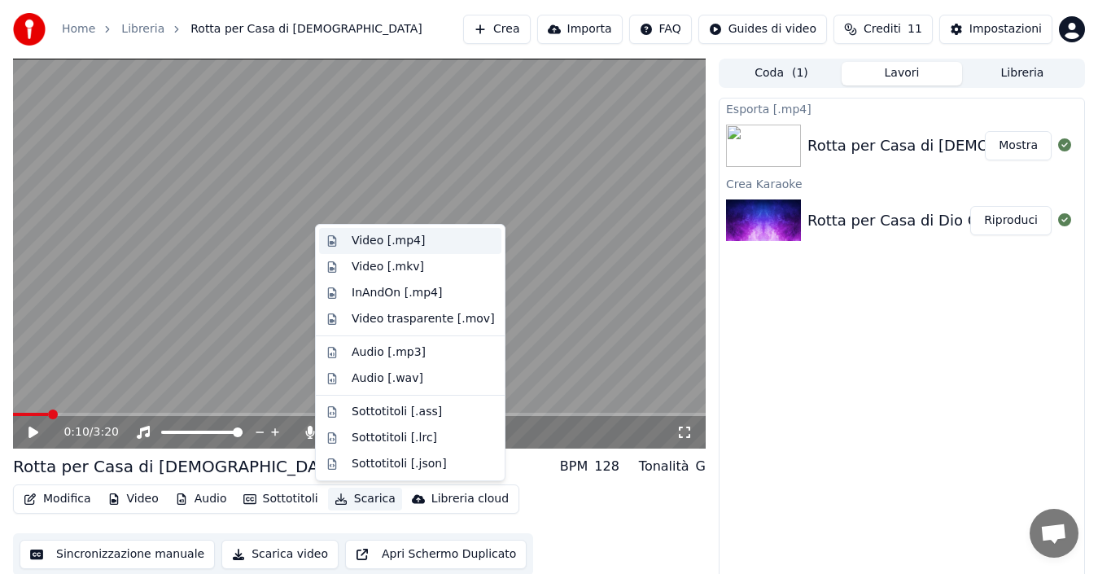
click at [394, 234] on div "Video [.mp4]" at bounding box center [388, 241] width 73 height 16
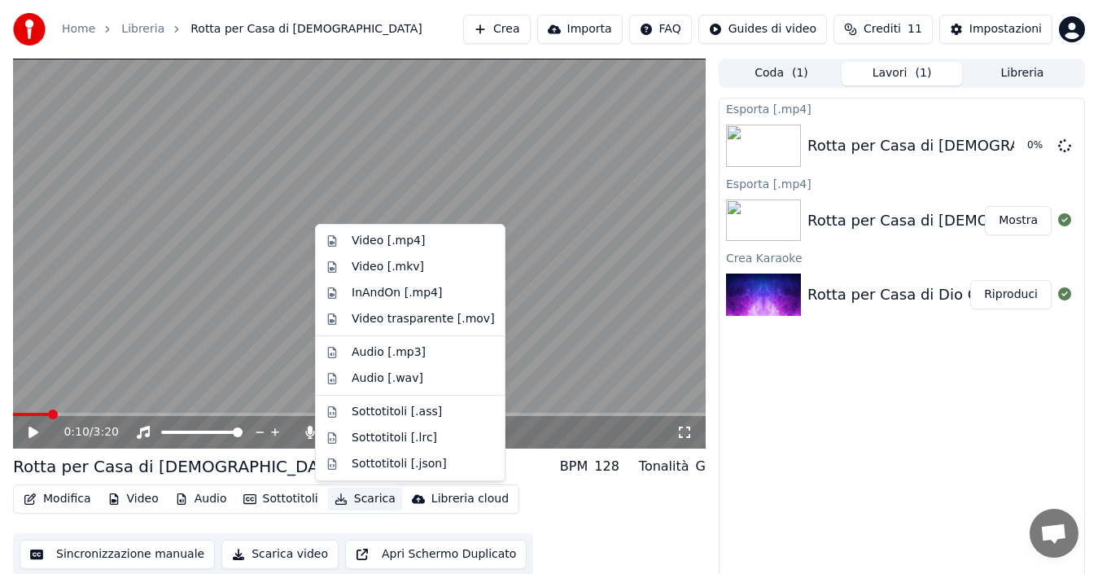
click at [349, 499] on button "Scarica" at bounding box center [365, 499] width 74 height 23
click at [384, 264] on div "Video [.mkv]" at bounding box center [388, 267] width 72 height 16
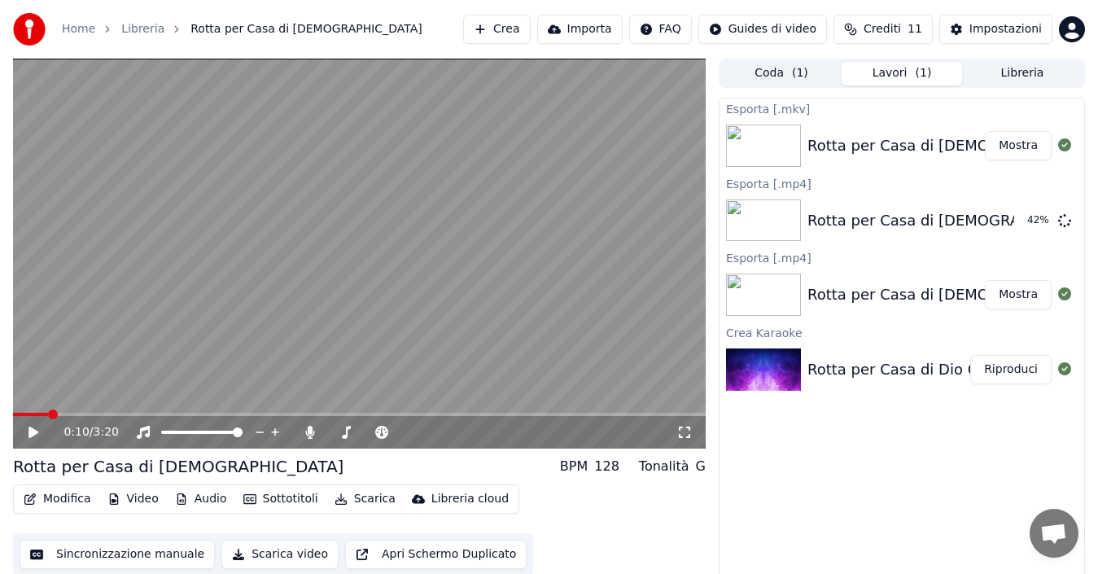
click at [1022, 144] on button "Mostra" at bounding box center [1018, 145] width 67 height 29
click at [828, 444] on div "Esporta [.mkv] Rotta per Casa di Dio Mostra Esporta [.mp4] Rotta per Casa di Di…" at bounding box center [902, 342] width 366 height 488
click at [1012, 147] on button "Mostra" at bounding box center [1018, 145] width 67 height 29
click at [1026, 224] on button "Mostra" at bounding box center [1018, 220] width 67 height 29
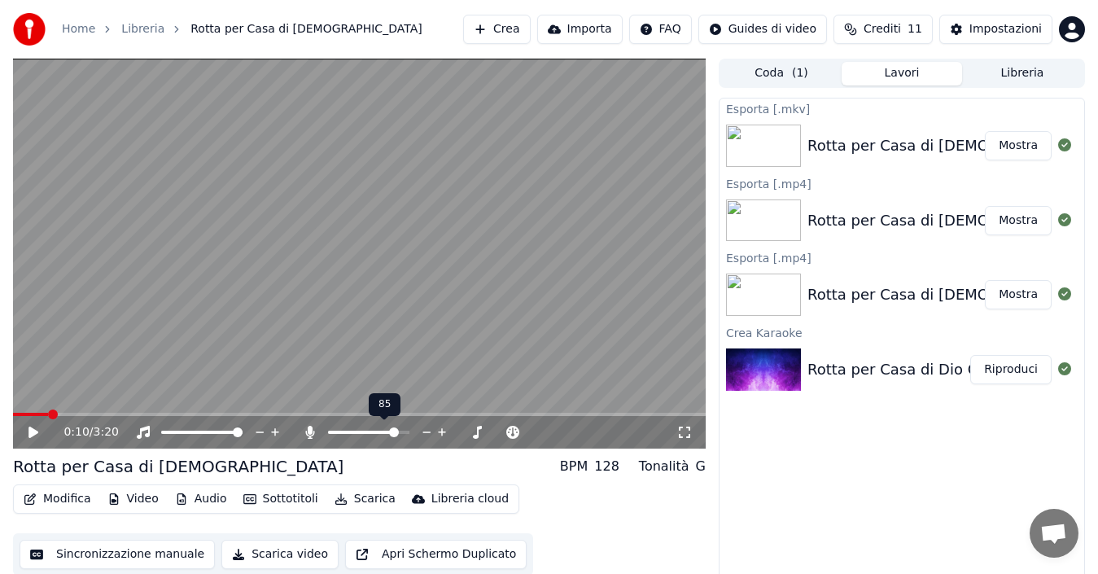
click at [397, 432] on span at bounding box center [394, 432] width 10 height 10
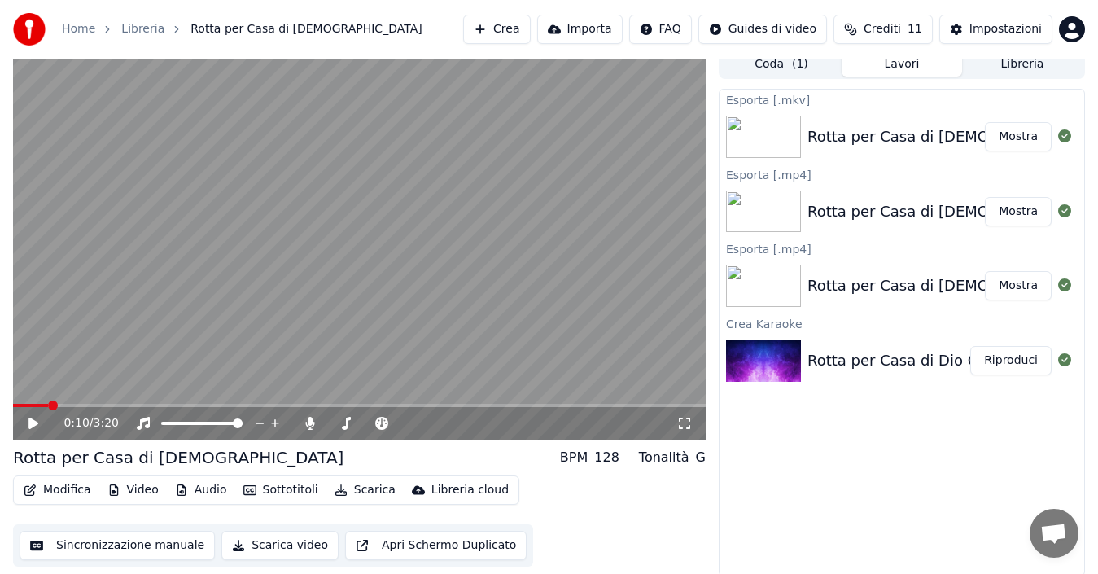
scroll to position [11, 0]
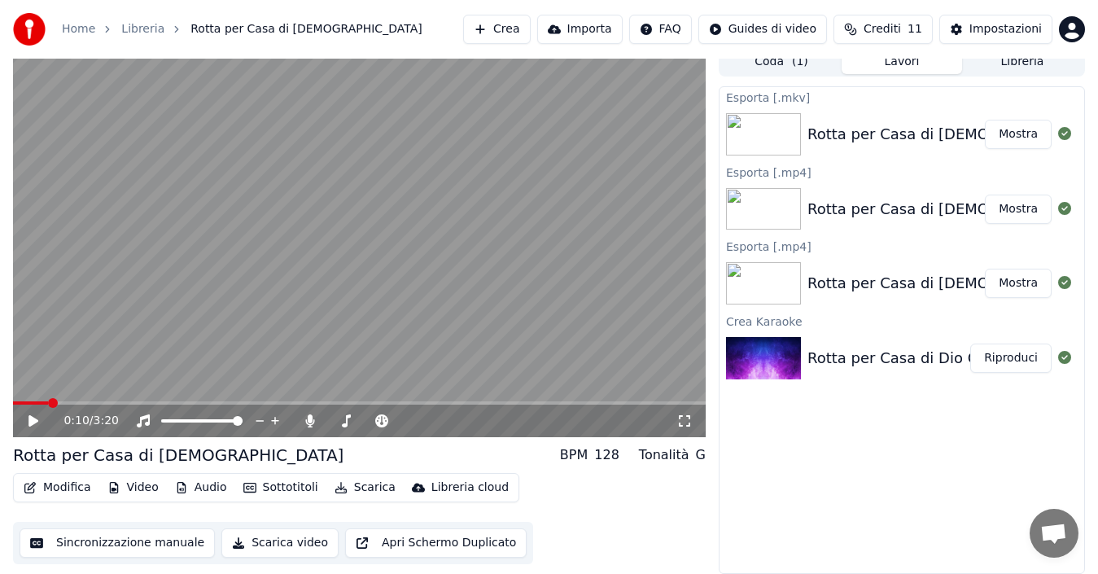
click at [429, 545] on button "Apri Schermo Duplicato" at bounding box center [436, 542] width 182 height 29
click at [387, 422] on span at bounding box center [386, 421] width 10 height 10
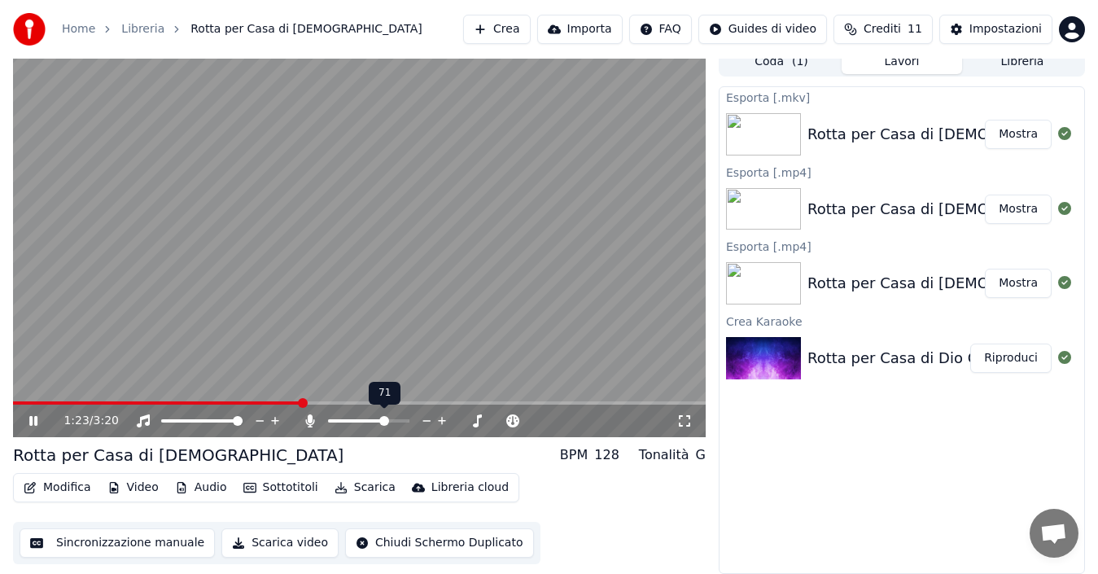
click at [386, 420] on span at bounding box center [384, 421] width 10 height 10
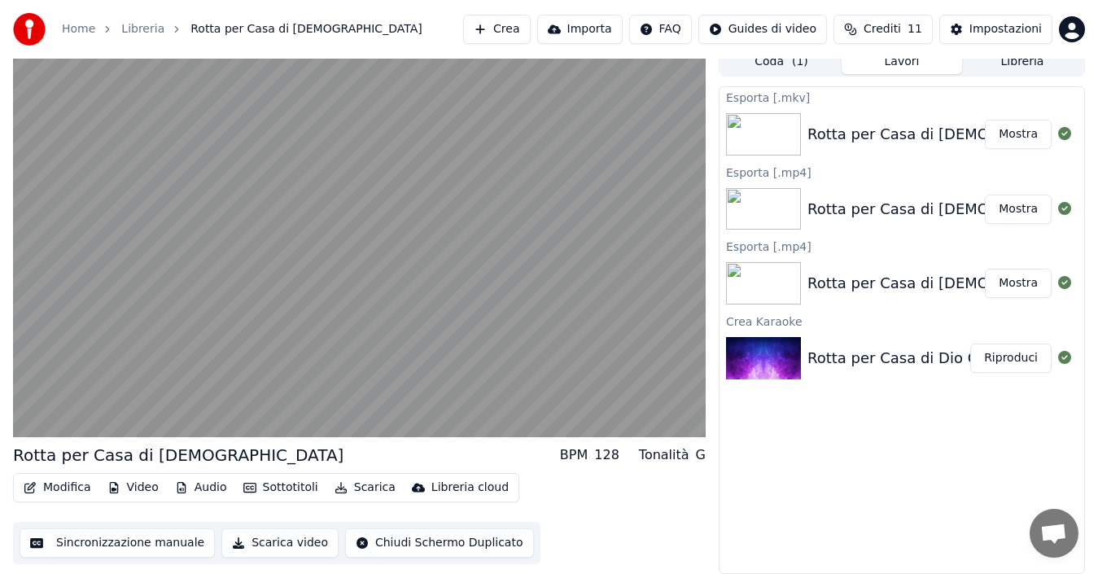
click at [274, 545] on button "Scarica video" at bounding box center [279, 542] width 117 height 29
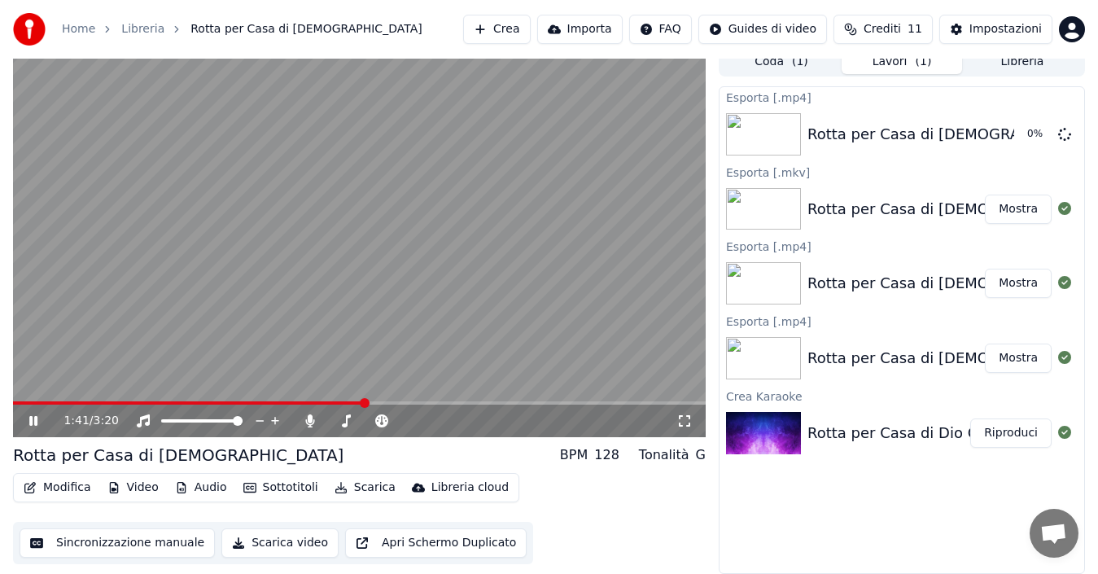
click at [33, 419] on icon at bounding box center [44, 420] width 37 height 13
click at [1021, 142] on button "Mostra" at bounding box center [1018, 134] width 67 height 29
click at [945, 561] on div "Esporta [.mp4] Rotta per Casa di Dio Mostra Esporta [.mkv] Rotta per Casa di Di…" at bounding box center [902, 330] width 366 height 488
